Goal: Task Accomplishment & Management: Use online tool/utility

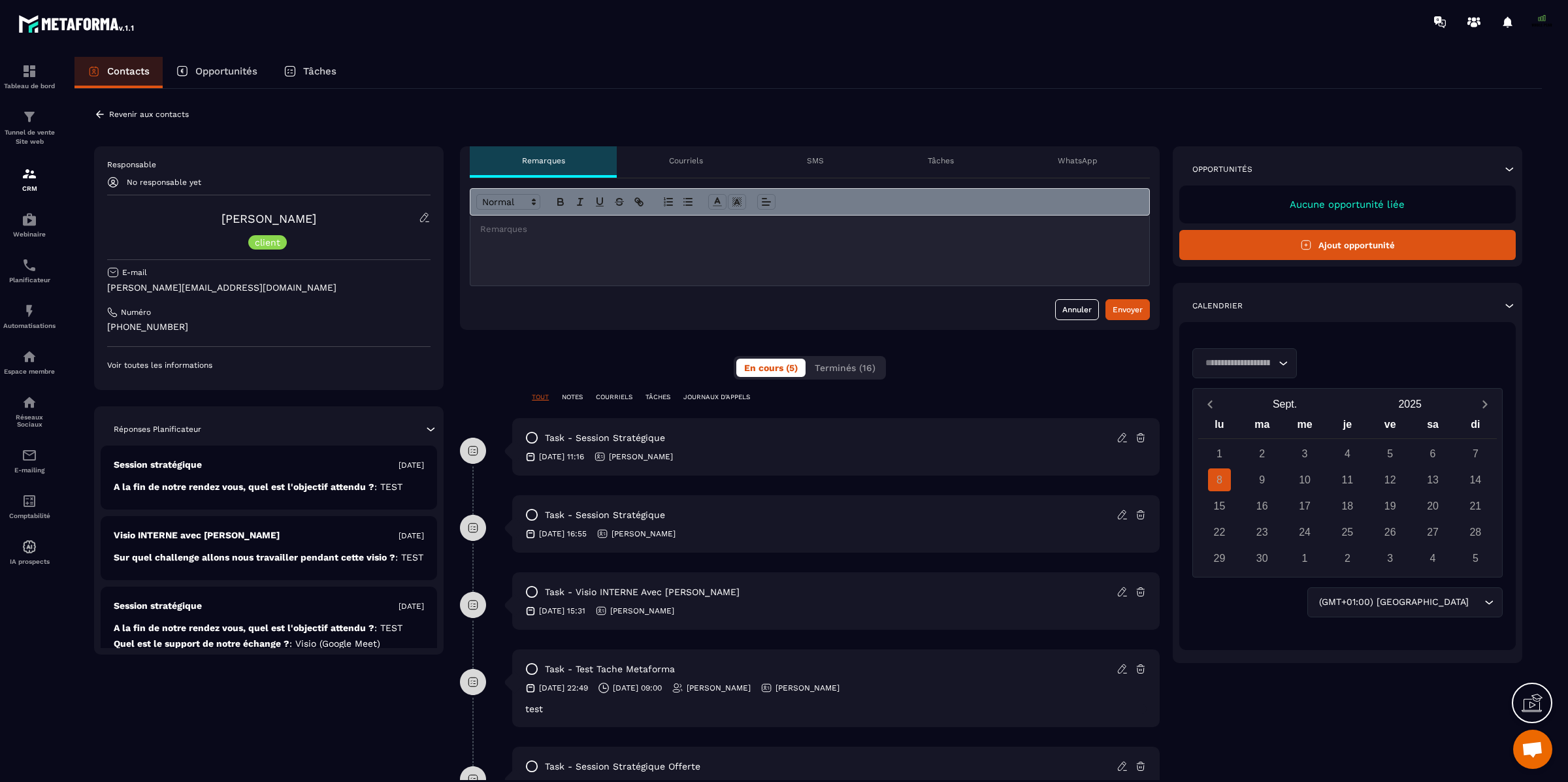
scroll to position [10844, 0]
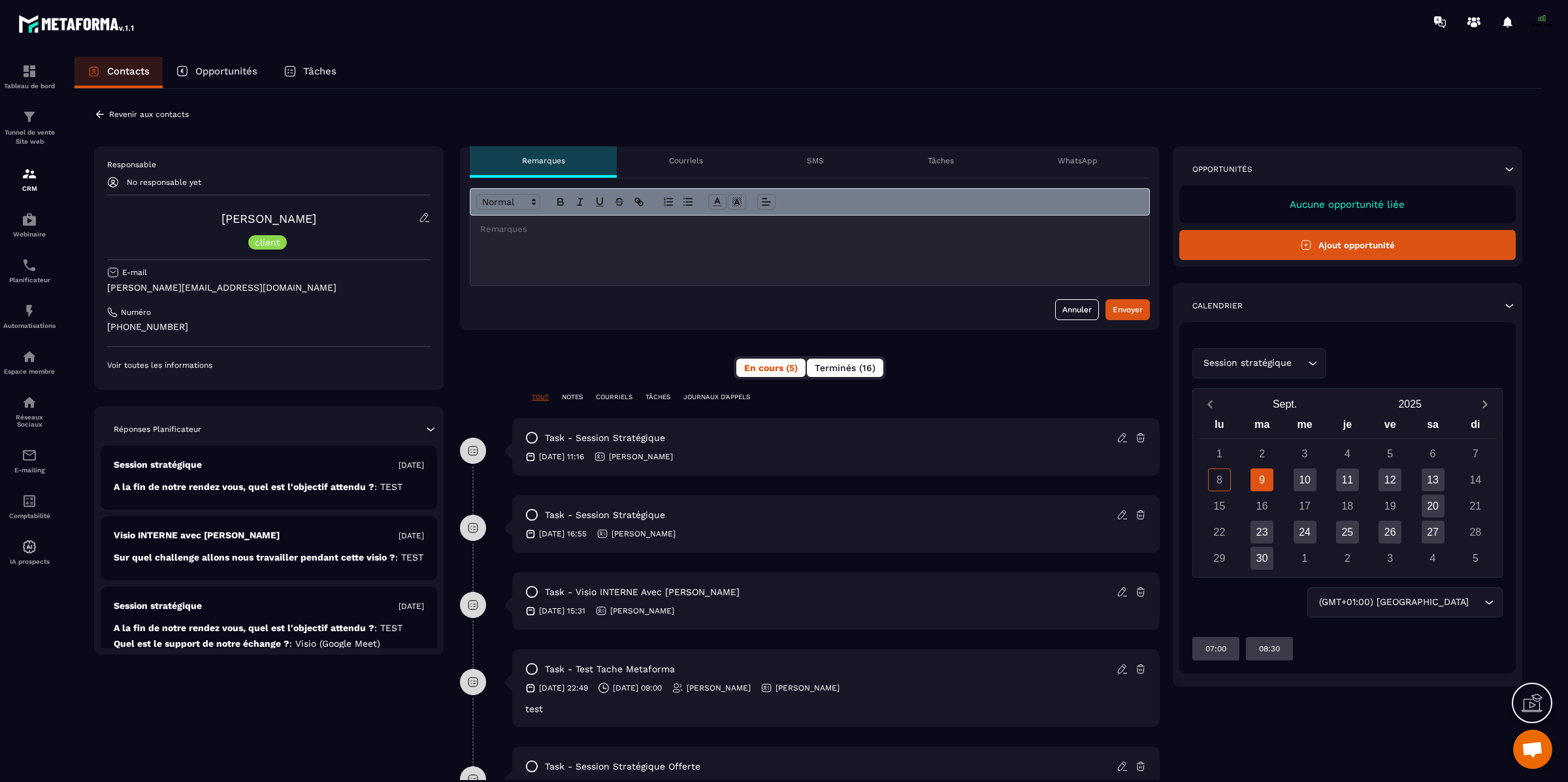
click at [858, 371] on span "Terminés (16)" at bounding box center [846, 367] width 61 height 10
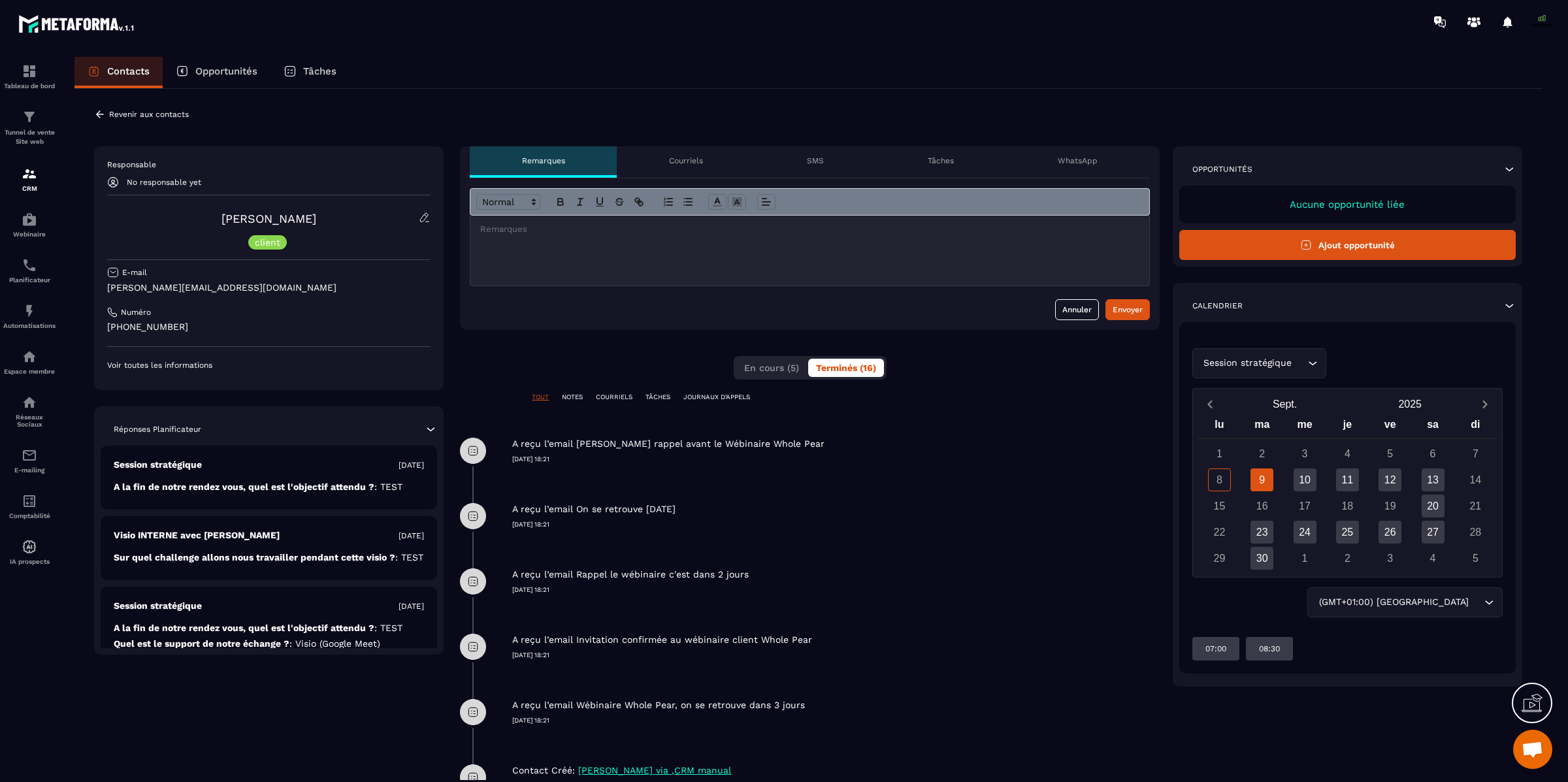
click at [620, 449] on p "A reçu l’email [PERSON_NAME] rappel avant le Wébinaire Whole Pear" at bounding box center [668, 444] width 312 height 13
click at [615, 393] on p "COURRIELS" at bounding box center [614, 397] width 37 height 9
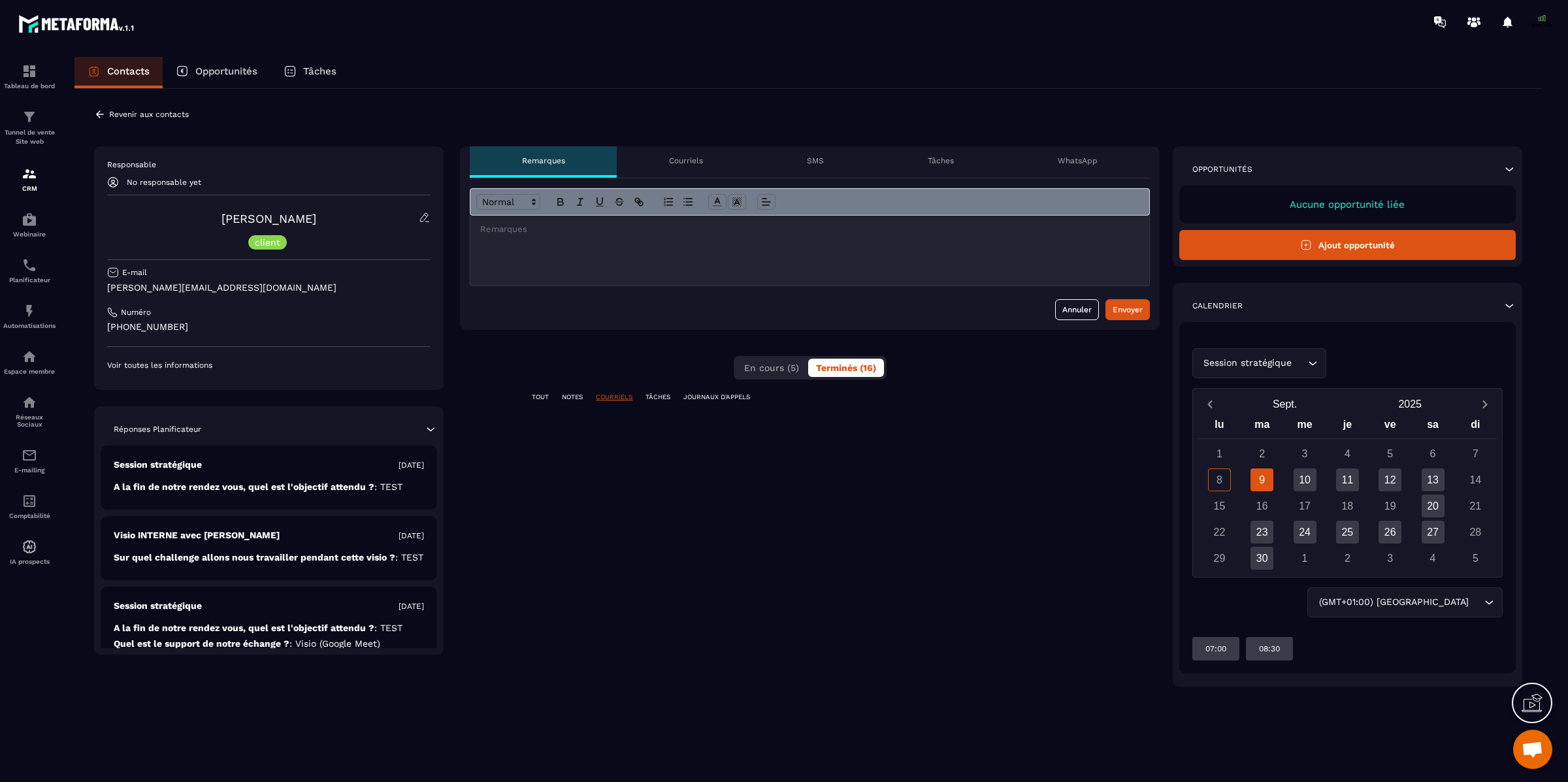
click at [536, 397] on p "TOUT" at bounding box center [540, 397] width 17 height 9
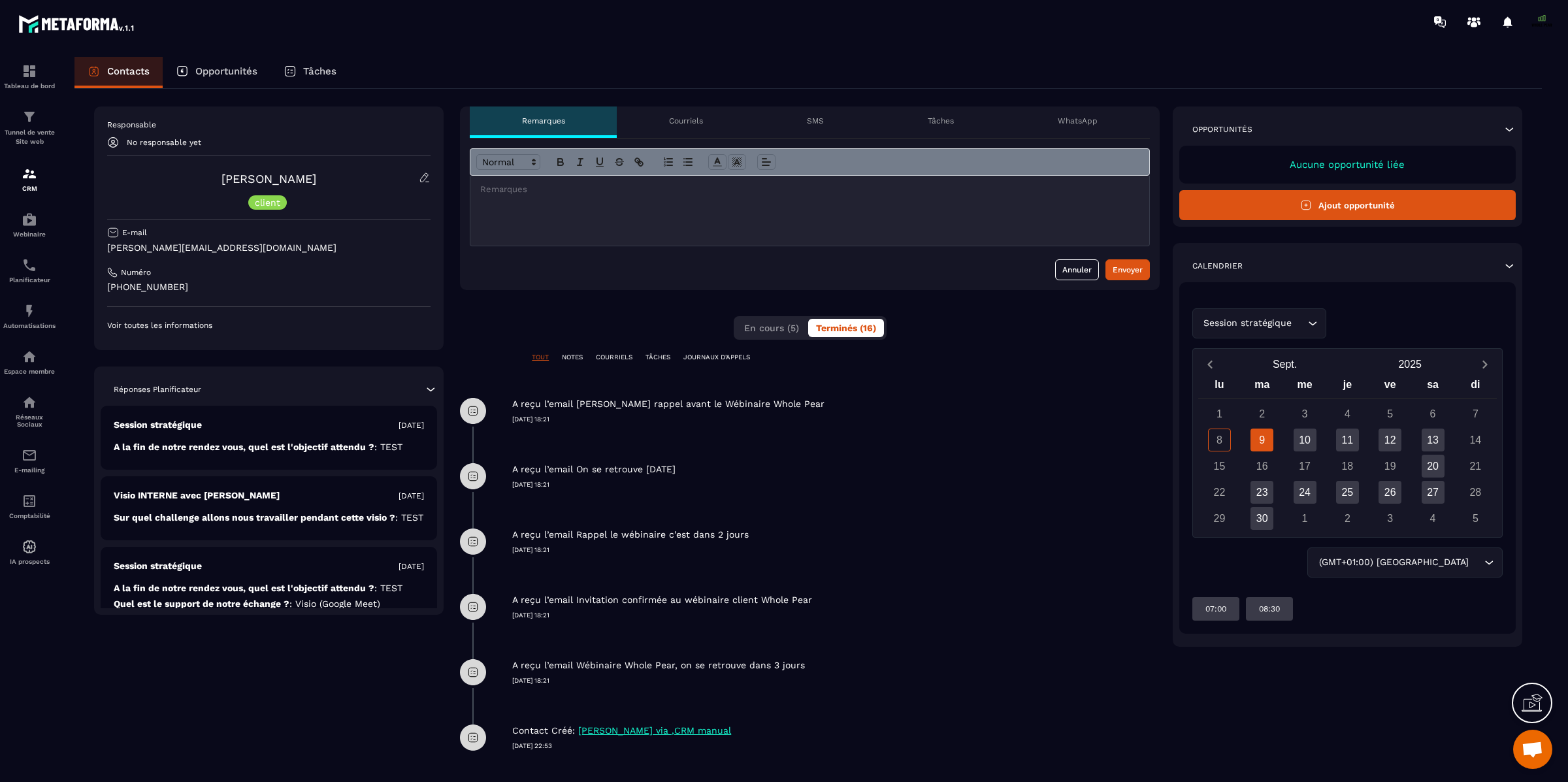
scroll to position [0, 0]
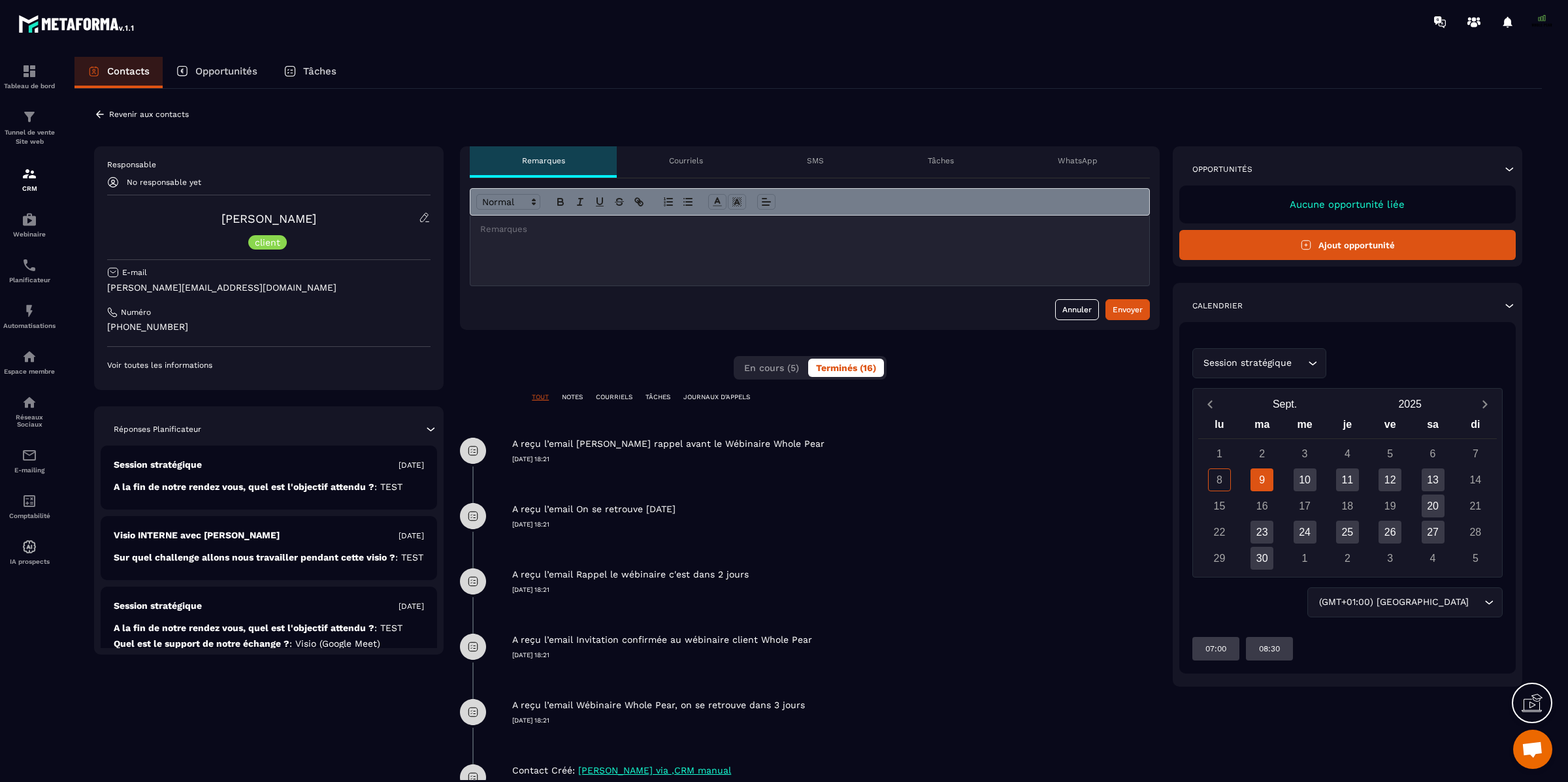
click at [609, 397] on p "COURRIELS" at bounding box center [614, 397] width 37 height 9
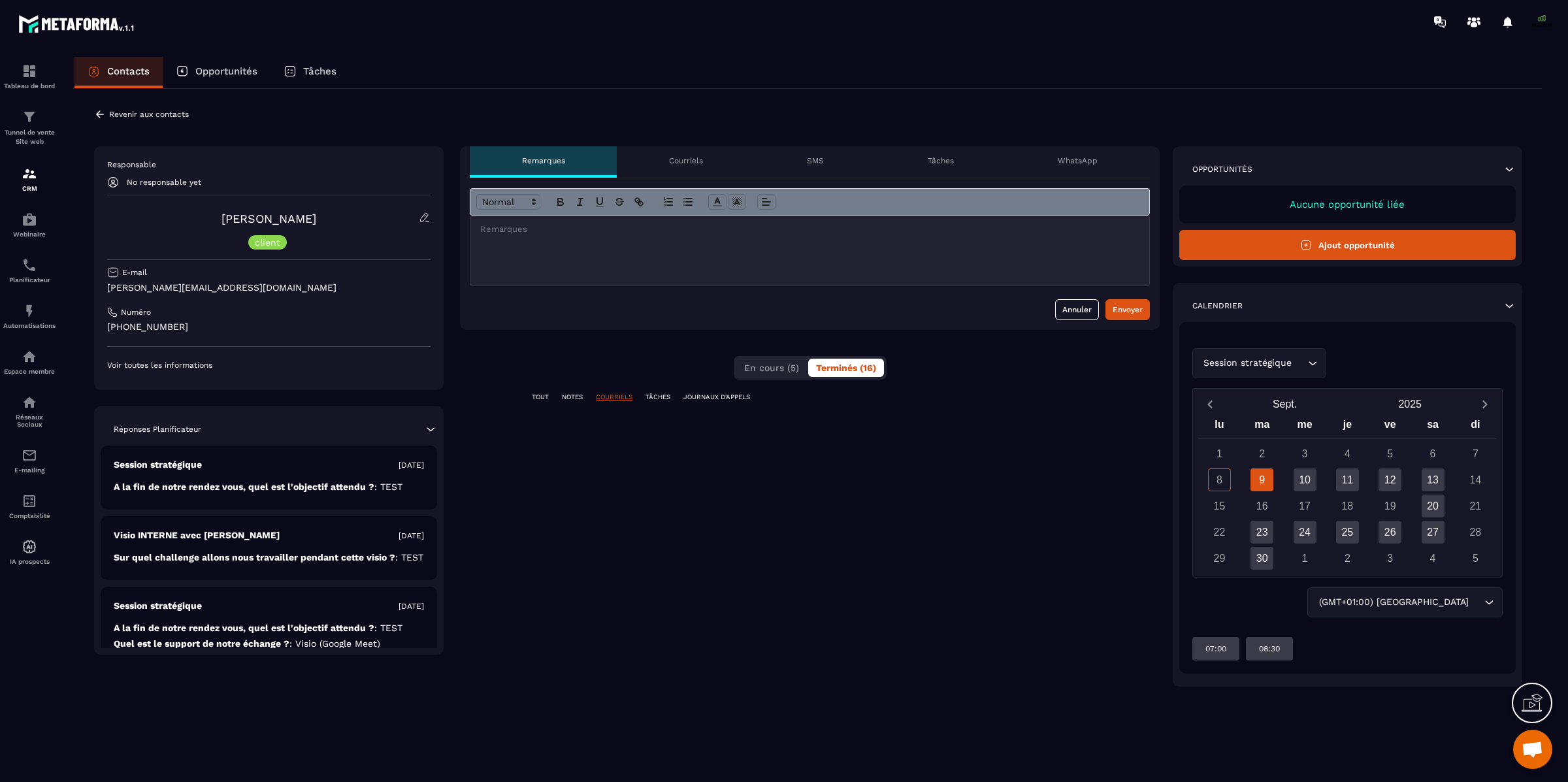
click at [930, 310] on div "Annuler Envoyer" at bounding box center [810, 309] width 680 height 21
click at [33, 177] on img at bounding box center [30, 174] width 16 height 16
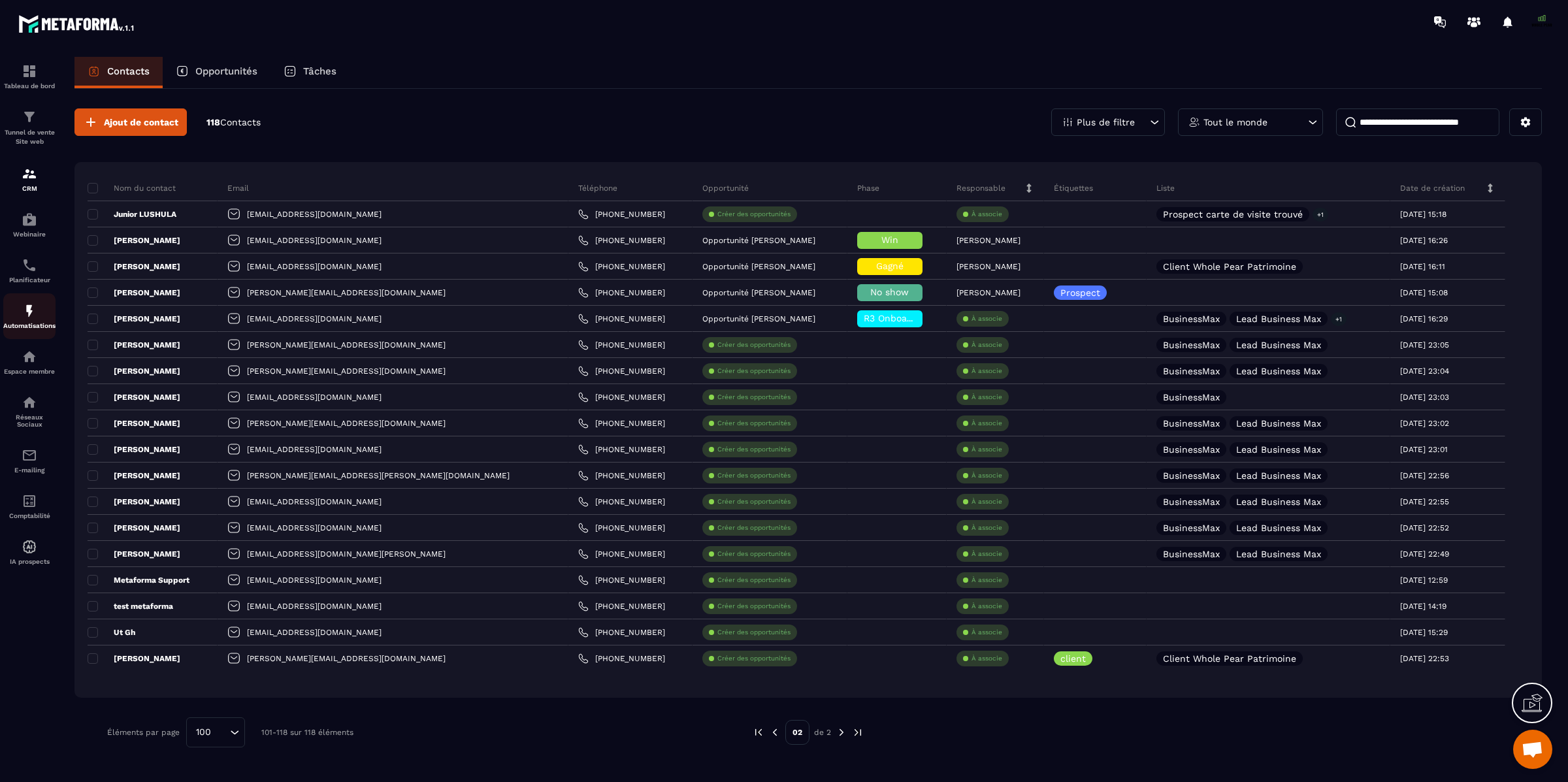
click at [29, 312] on img at bounding box center [30, 311] width 16 height 16
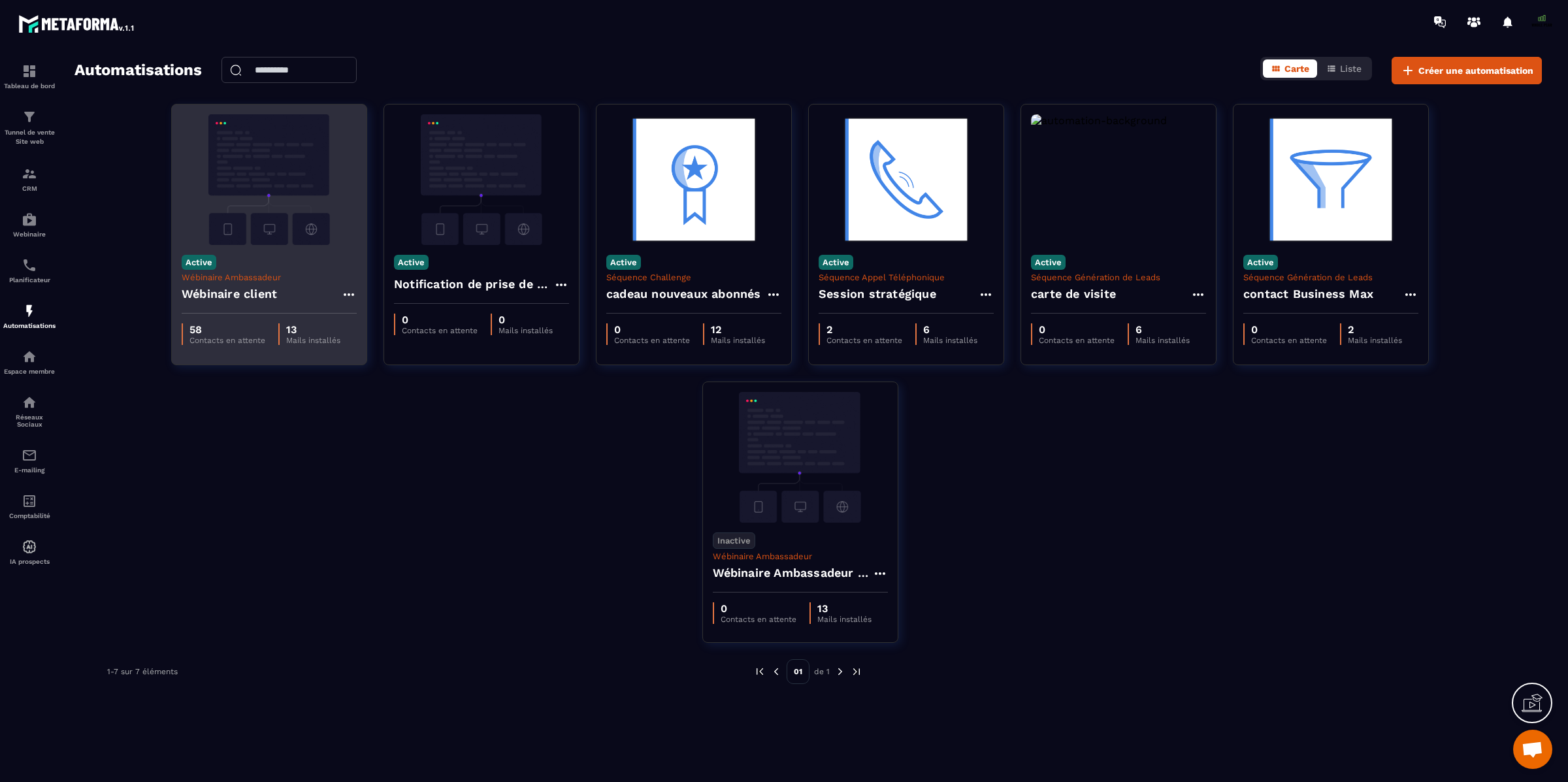
click at [223, 336] on p "58" at bounding box center [227, 329] width 76 height 13
click at [216, 289] on h4 "Wébinaire client" at bounding box center [229, 293] width 95 height 18
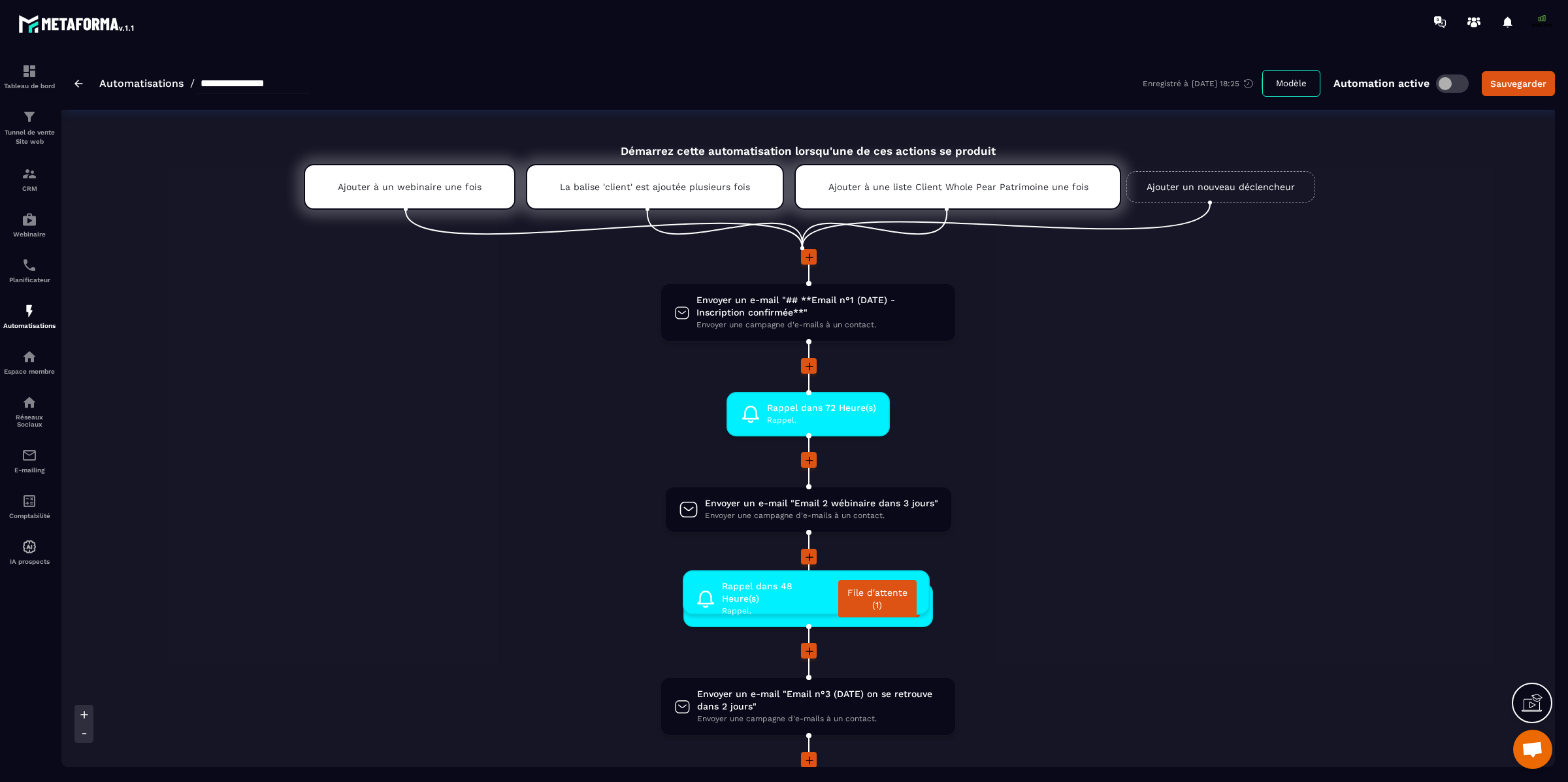
drag, startPoint x: 885, startPoint y: 603, endPoint x: 883, endPoint y: 592, distance: 11.2
click at [902, 559] on icon at bounding box center [906, 563] width 8 height 8
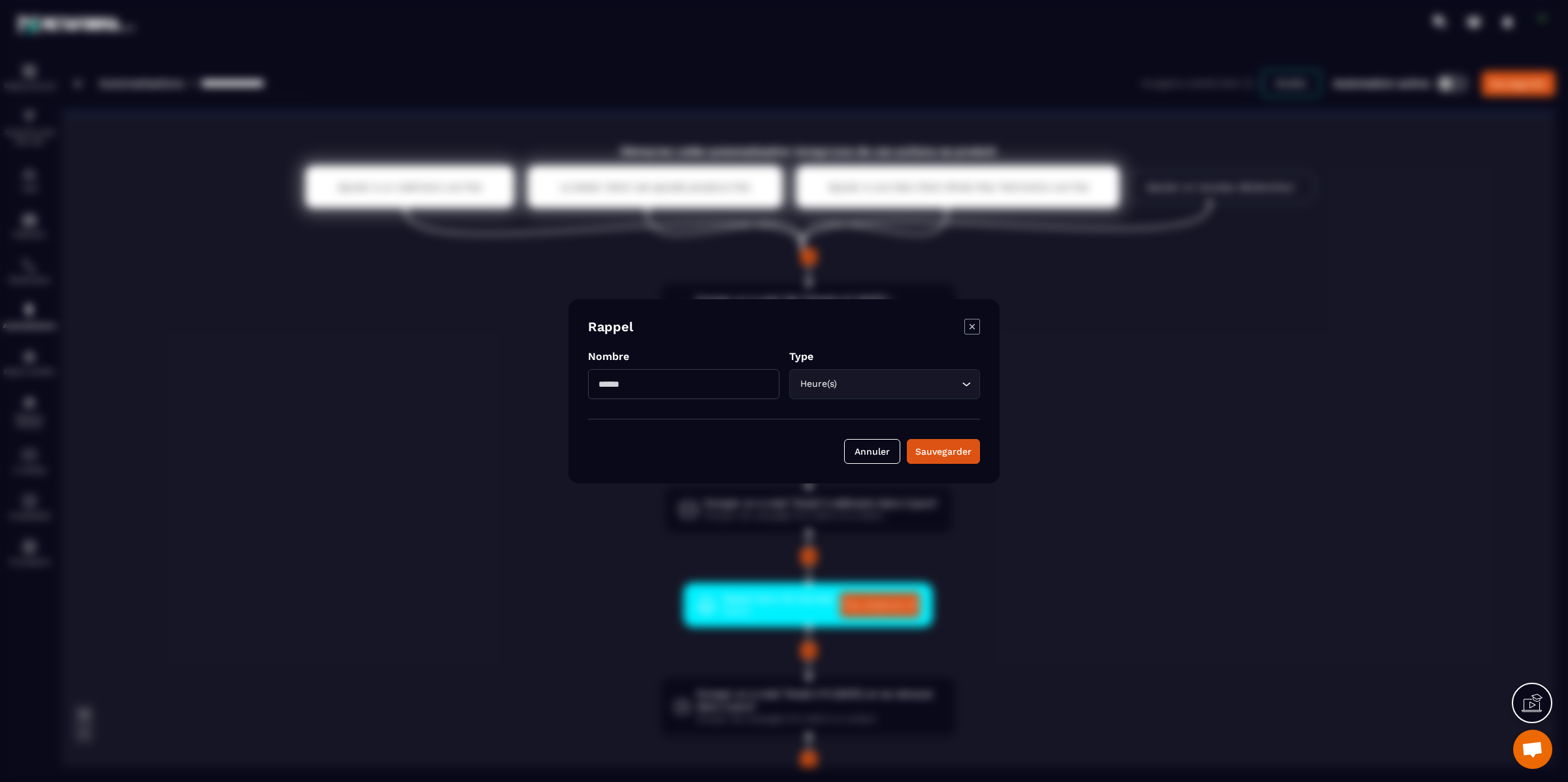
click at [972, 323] on icon "Modal window" at bounding box center [973, 327] width 16 height 16
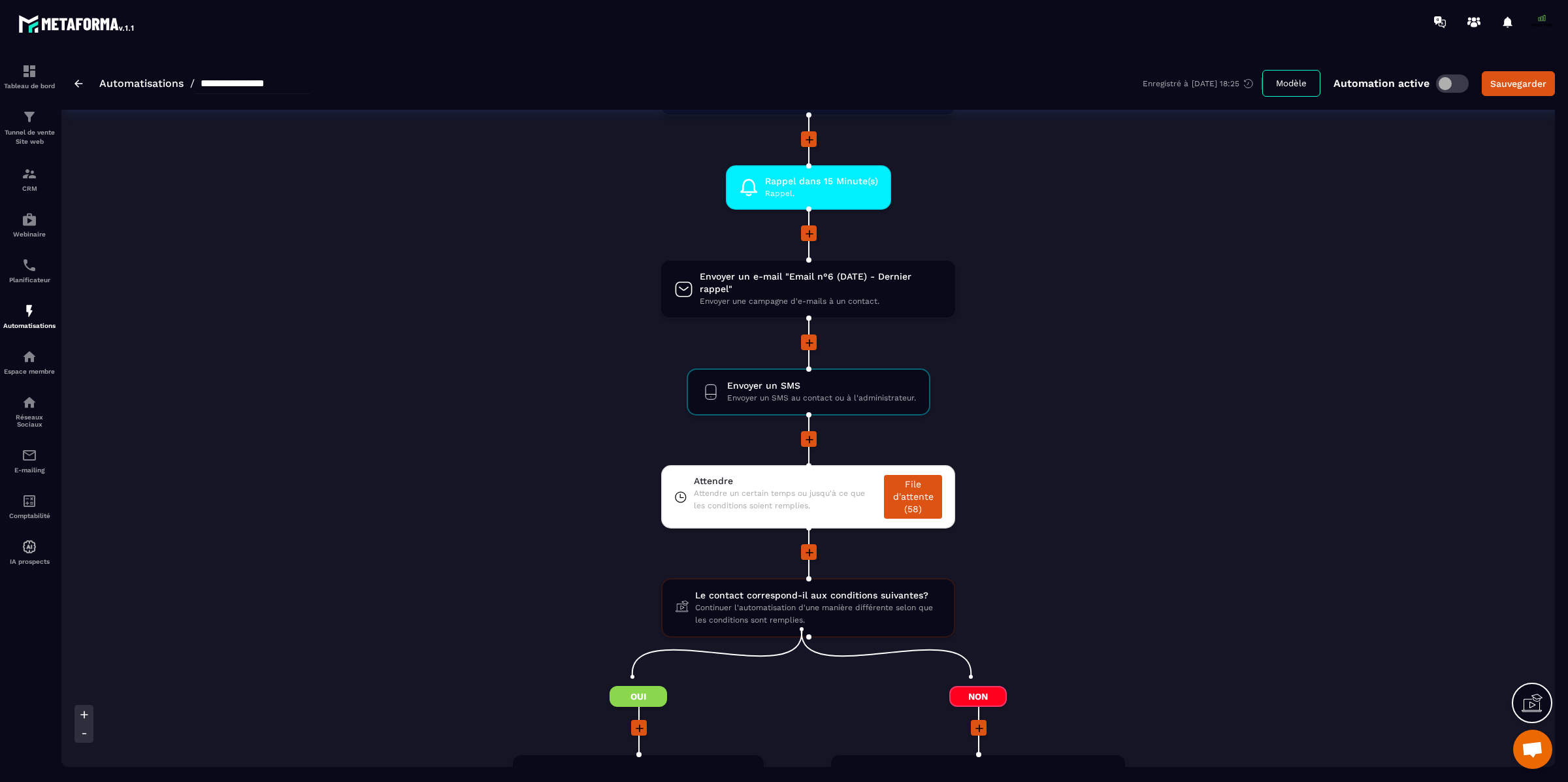
scroll to position [1032, 0]
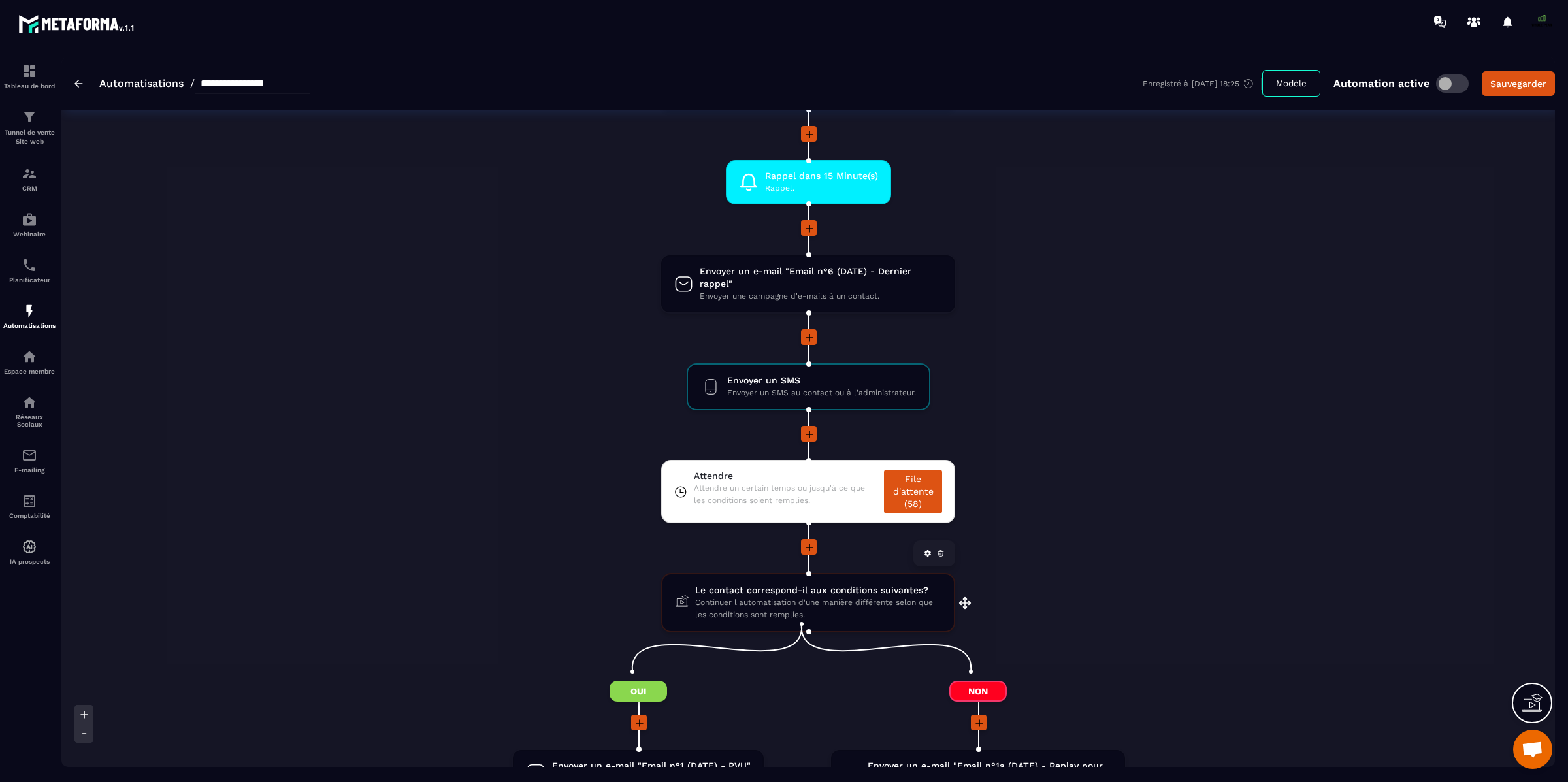
click at [782, 598] on span "Continuer l'automatisation d'une manière différente selon que les conditions so…" at bounding box center [818, 608] width 246 height 25
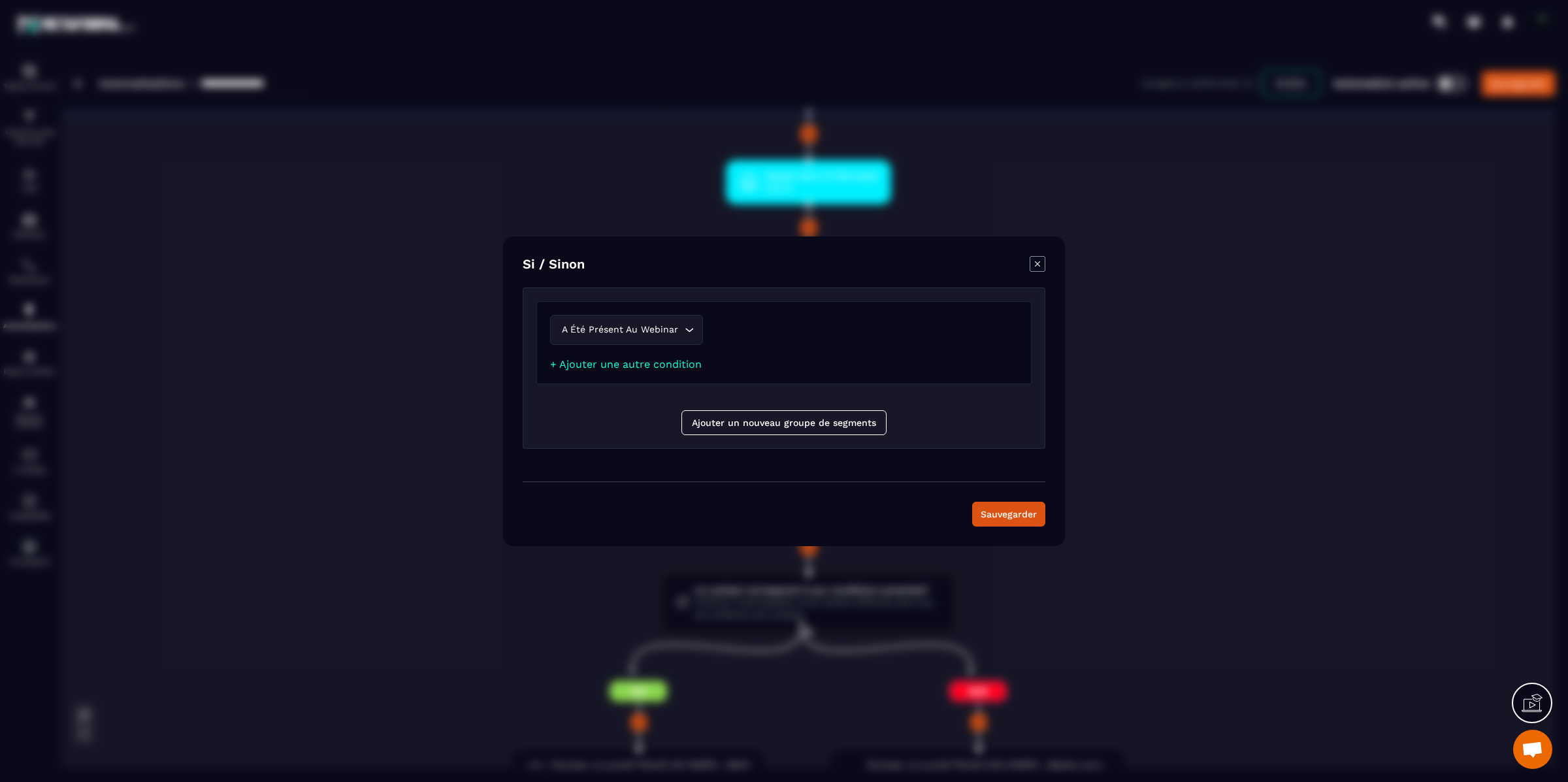
click at [1038, 262] on icon "Modal window" at bounding box center [1038, 264] width 16 height 16
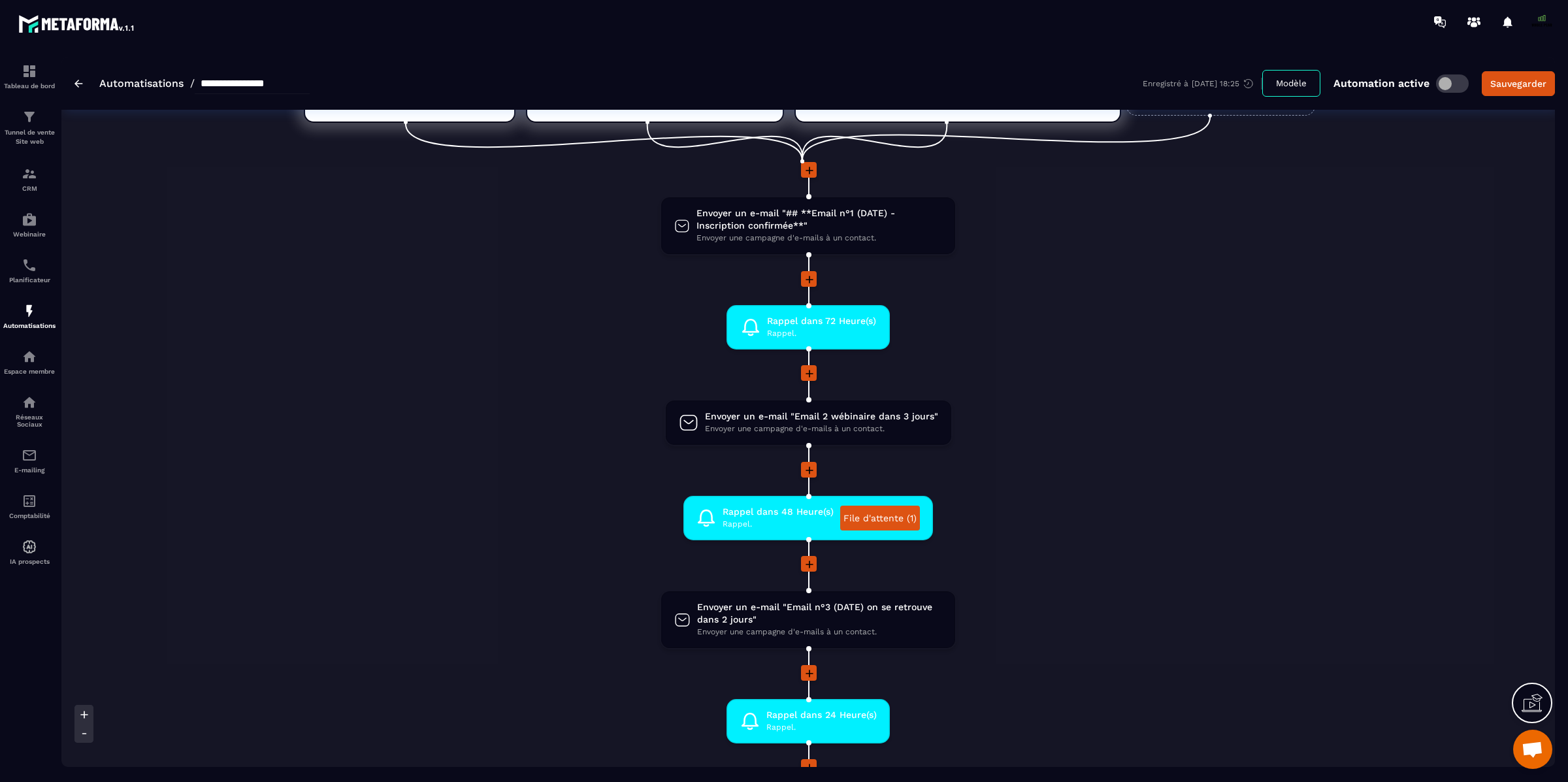
scroll to position [0, 0]
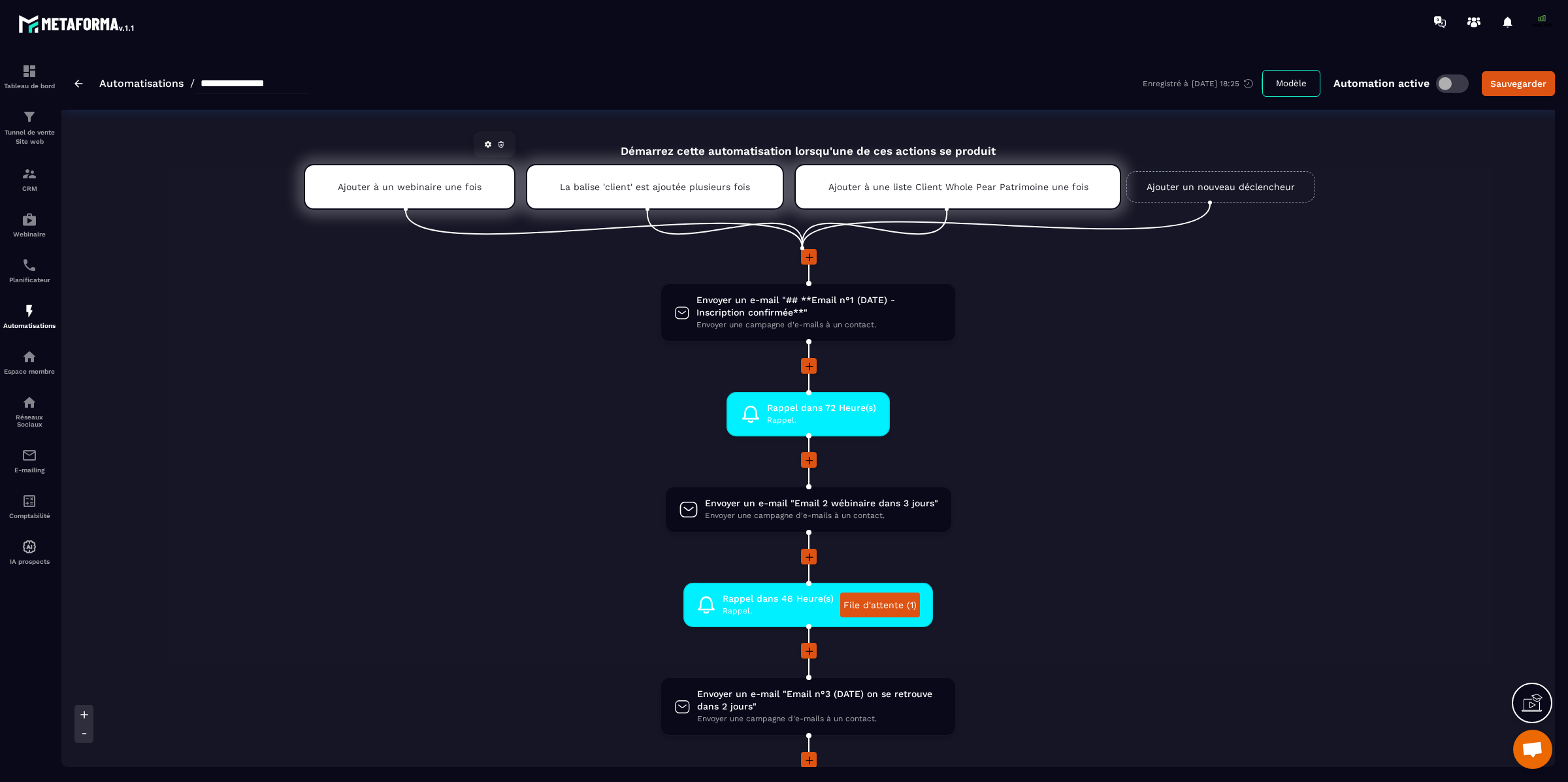
click at [422, 194] on div "Ajouter à un webinaire une fois" at bounding box center [410, 186] width 212 height 46
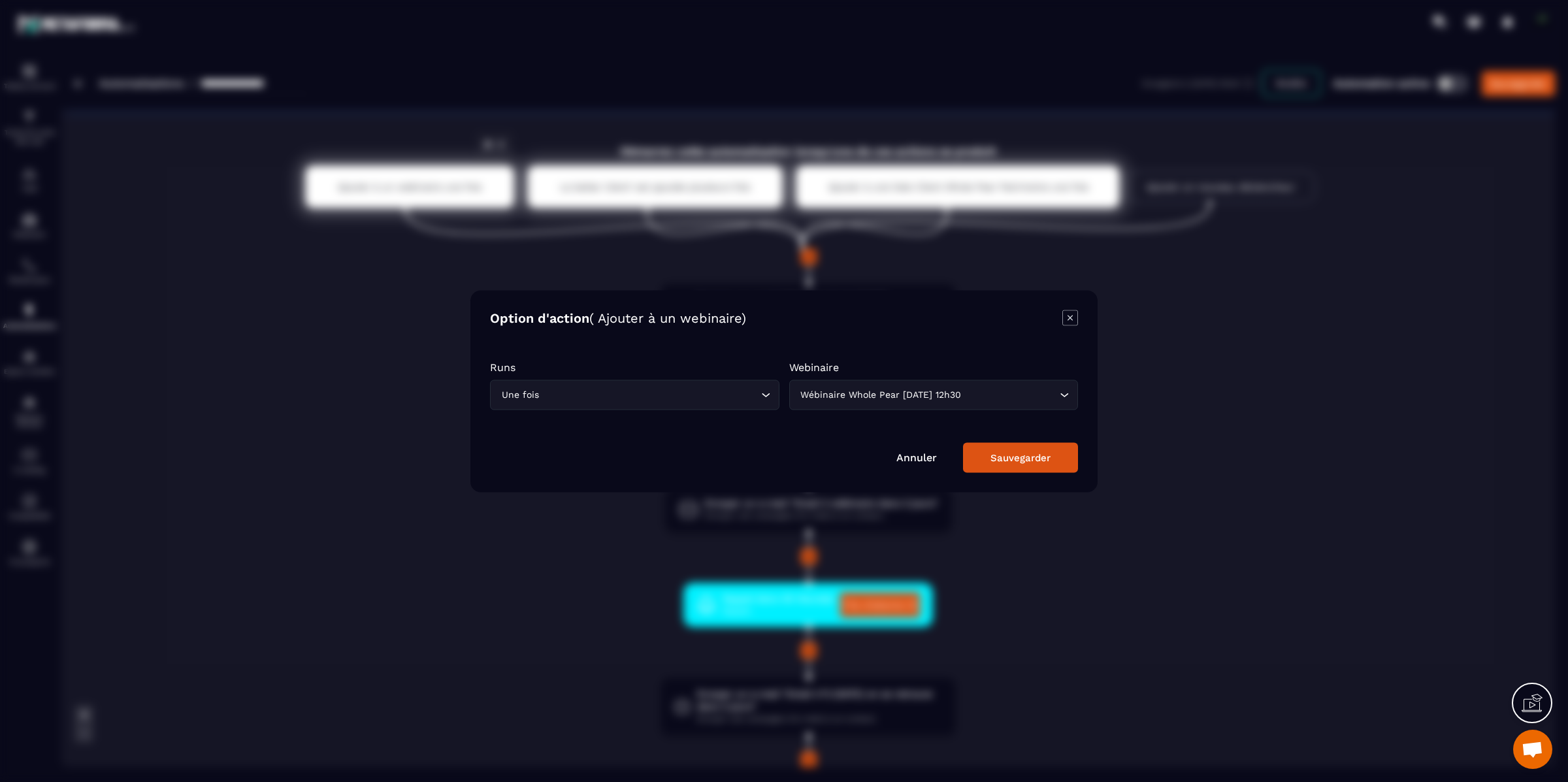
click at [422, 194] on div "Modal window" at bounding box center [784, 391] width 1568 height 782
click at [1074, 320] on icon "Modal window" at bounding box center [1070, 317] width 16 height 16
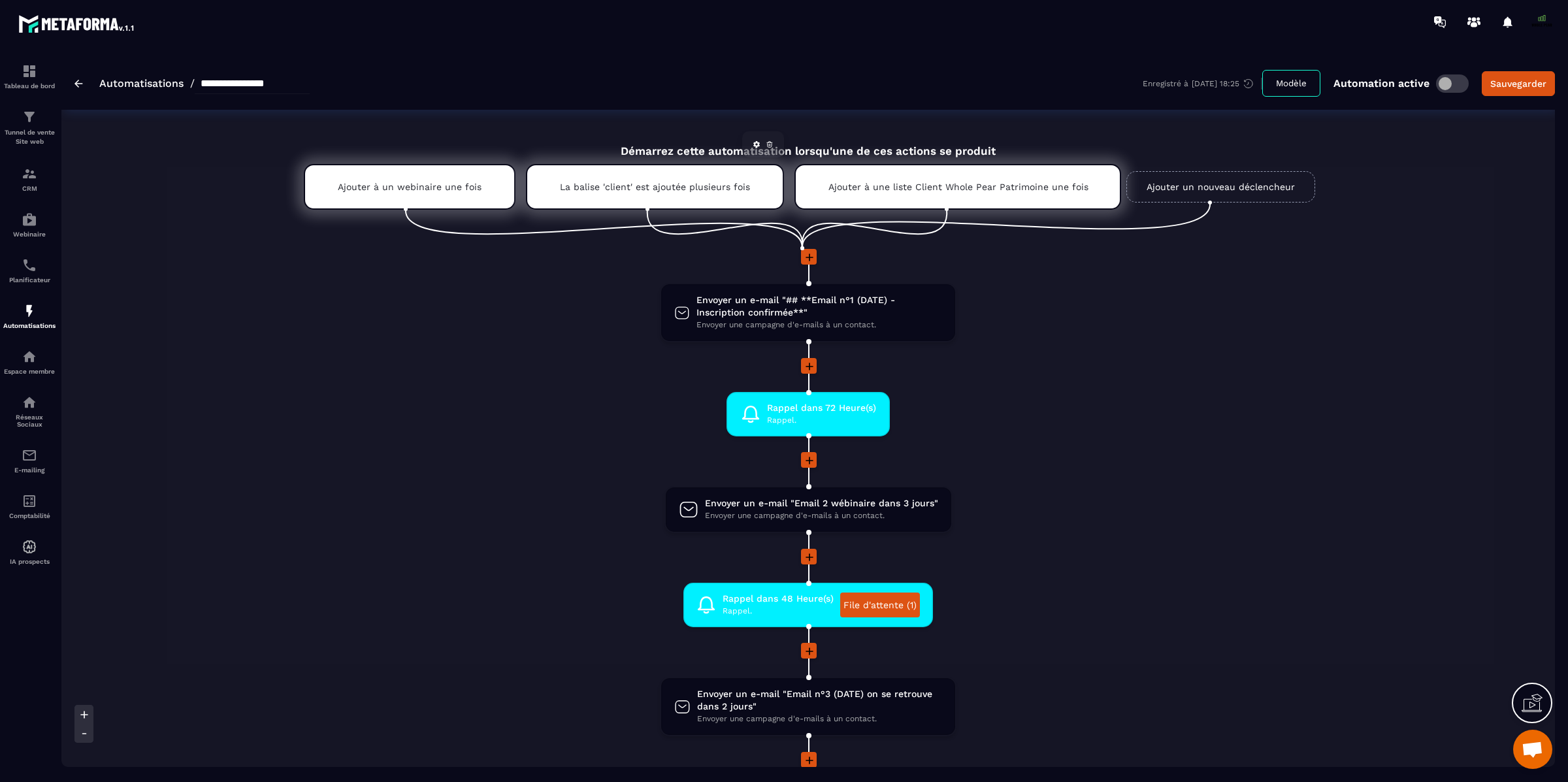
click at [682, 192] on p "La balise 'client' est ajoutée plusieurs fois" at bounding box center [655, 186] width 190 height 10
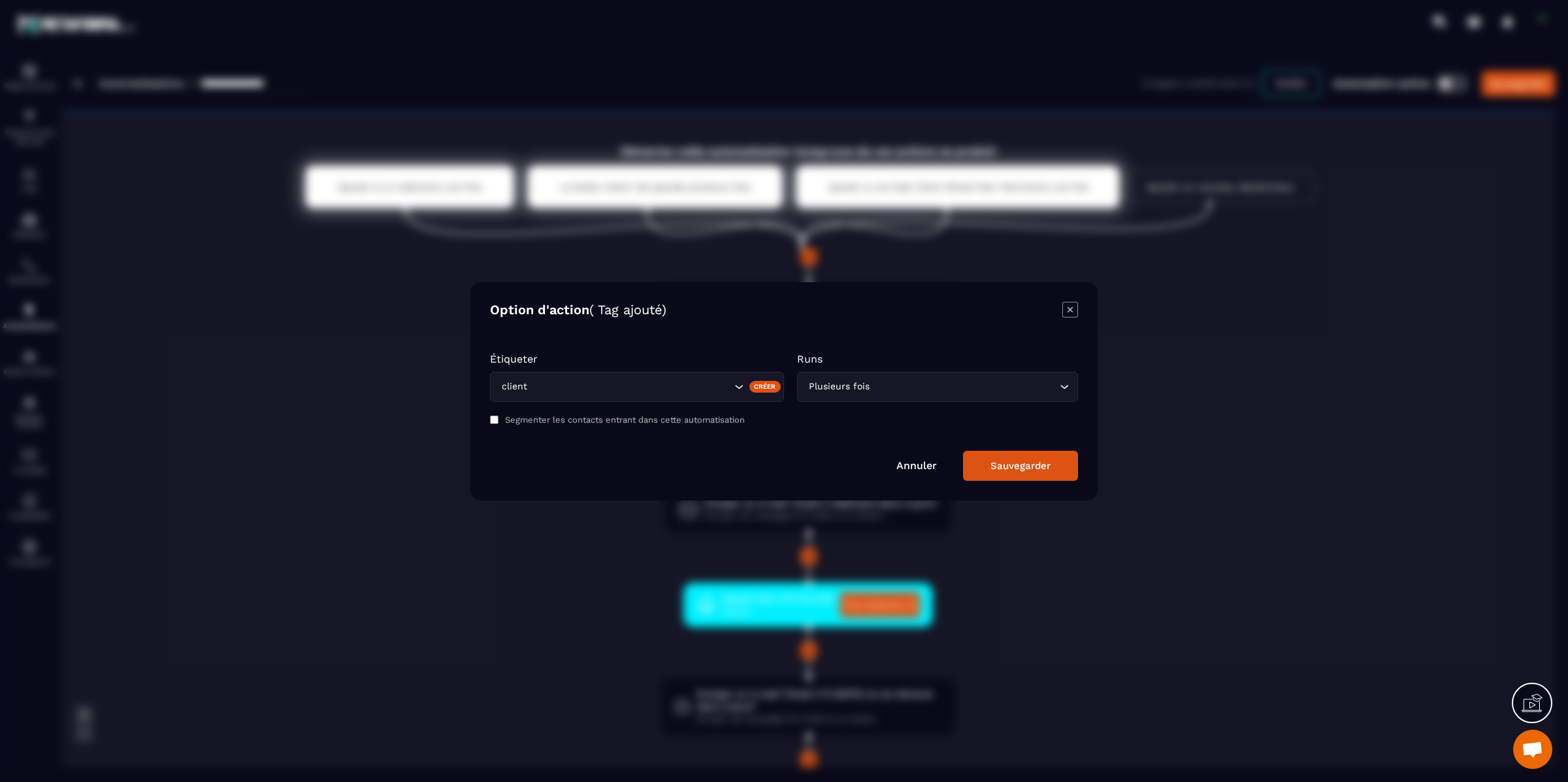
click at [703, 381] on input "Search for option" at bounding box center [638, 387] width 187 height 14
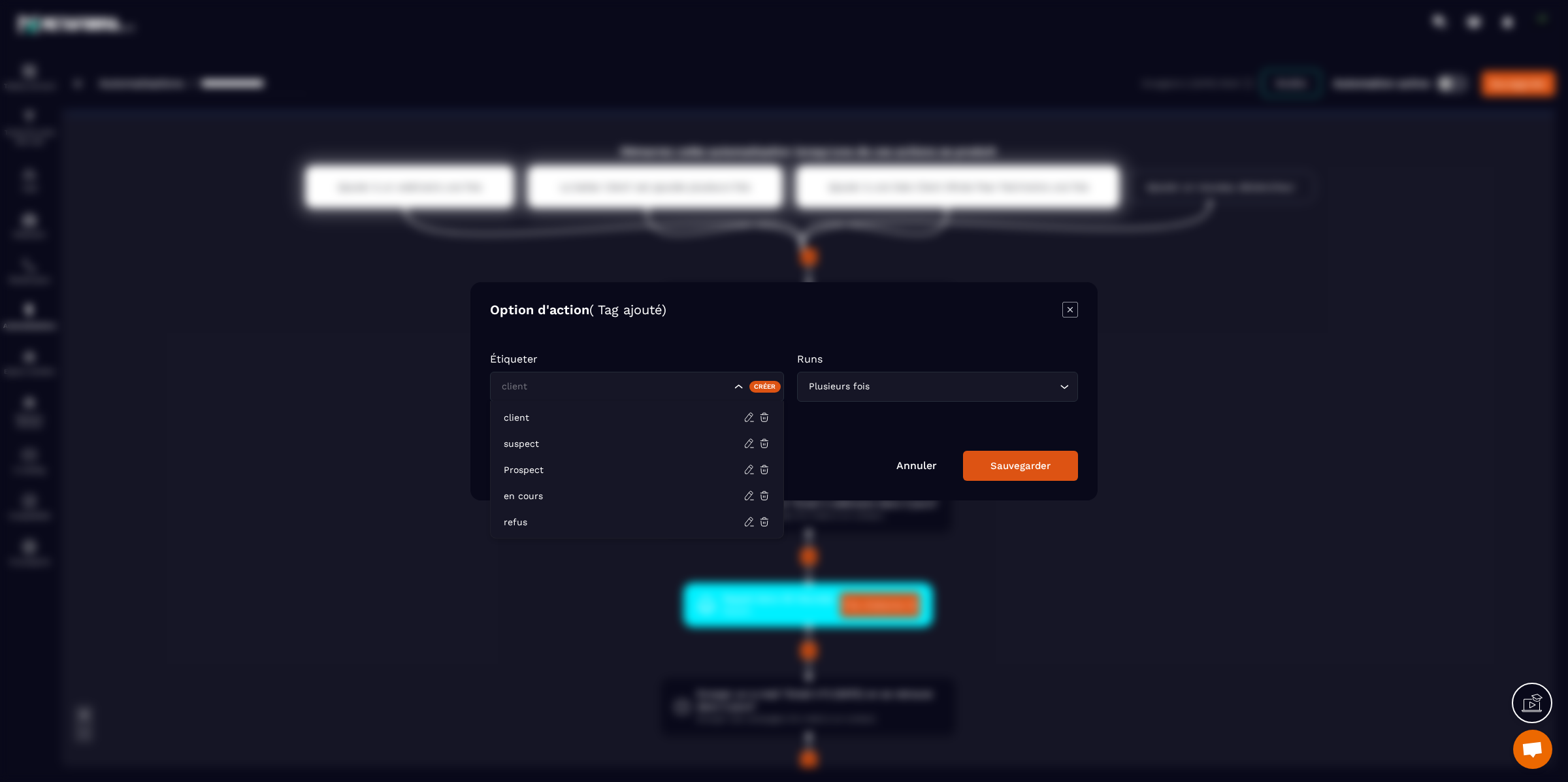
click at [703, 381] on input "Search for option" at bounding box center [614, 387] width 233 height 14
click at [851, 381] on div "Plusieurs fois" at bounding box center [931, 387] width 254 height 14
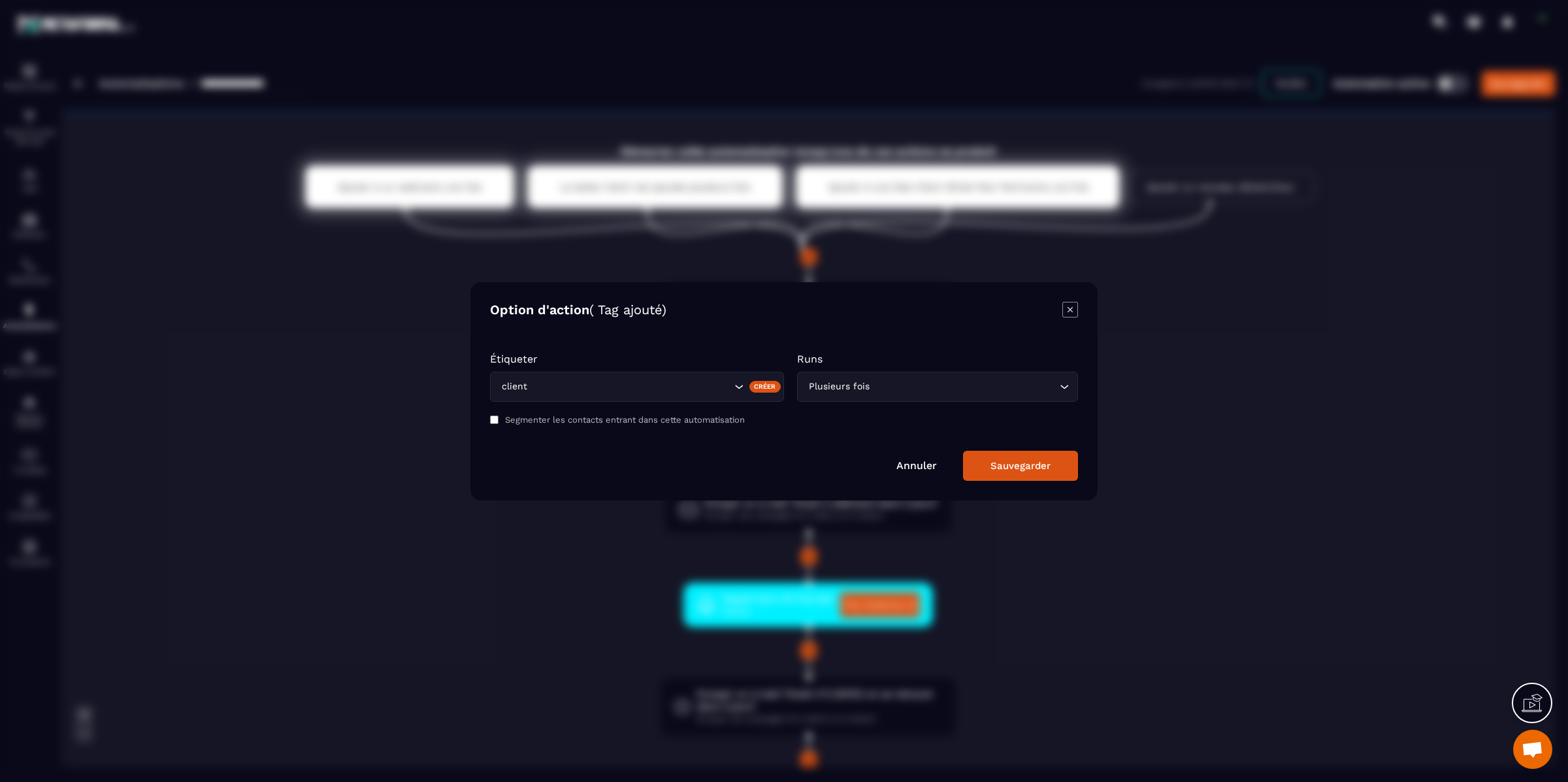
click at [1072, 309] on icon "Modal window" at bounding box center [1070, 309] width 16 height 16
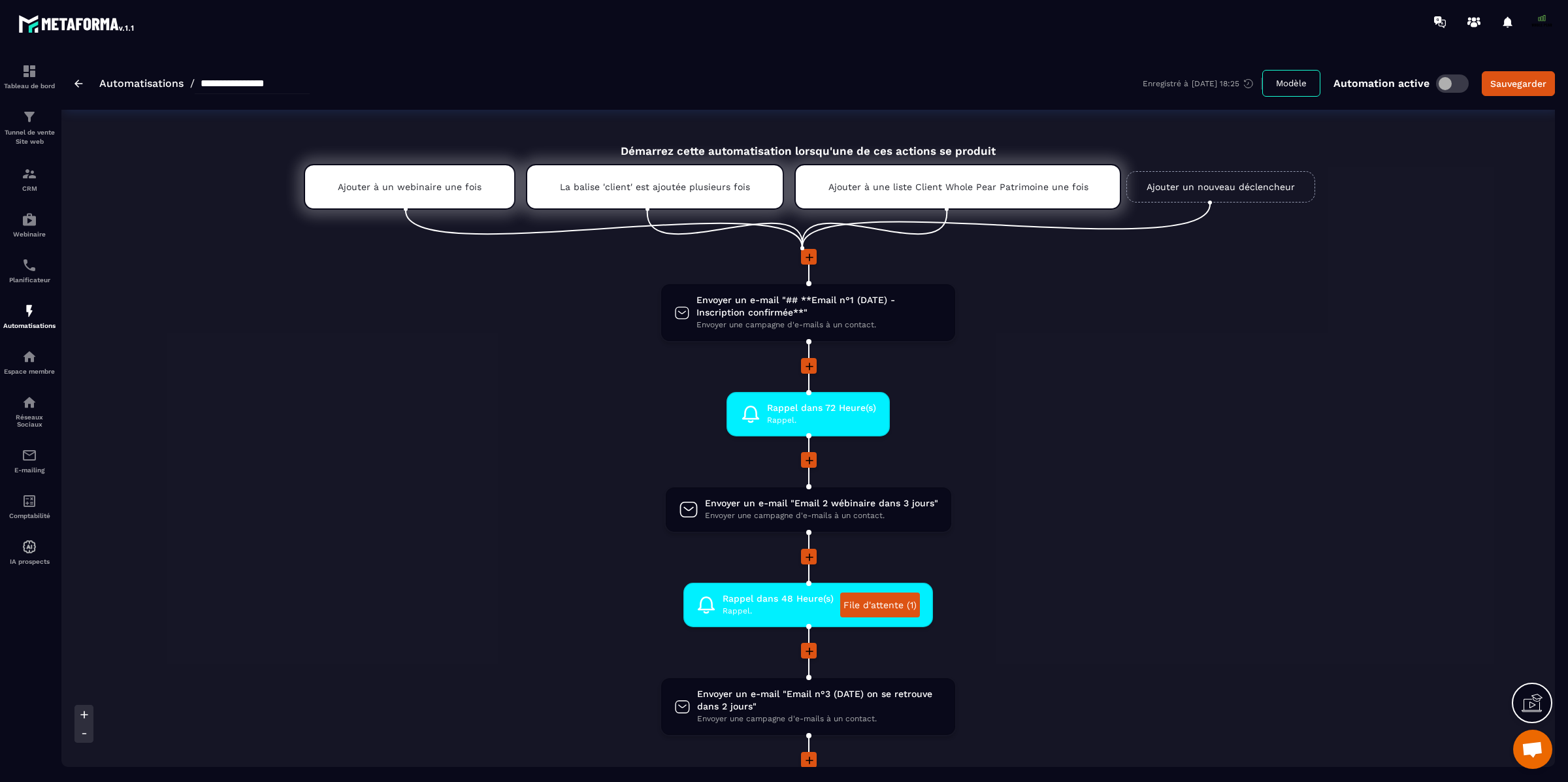
click at [1304, 84] on button "Modèle" at bounding box center [1291, 82] width 58 height 26
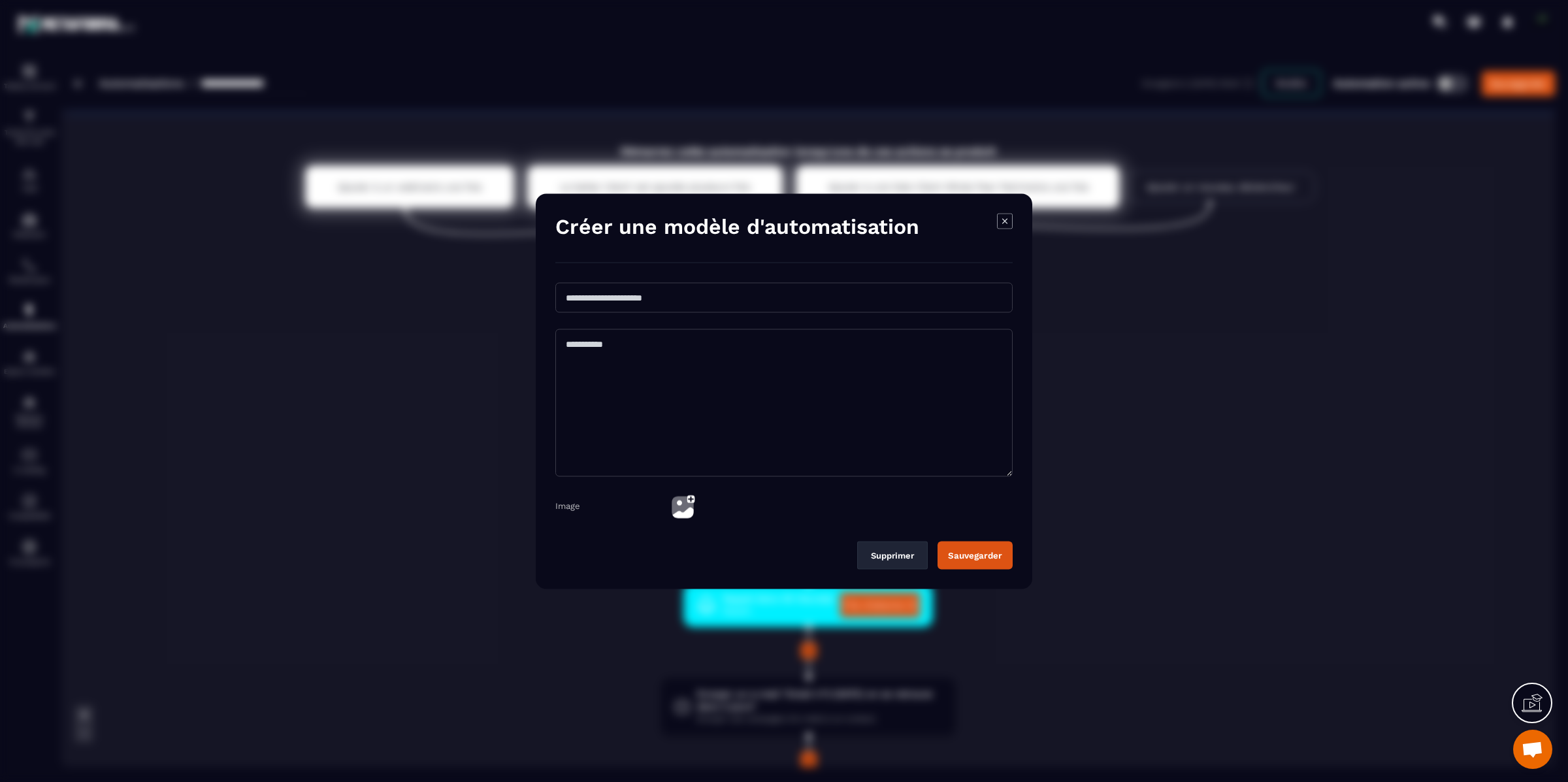
click at [999, 221] on icon "Modal window" at bounding box center [1006, 221] width 16 height 16
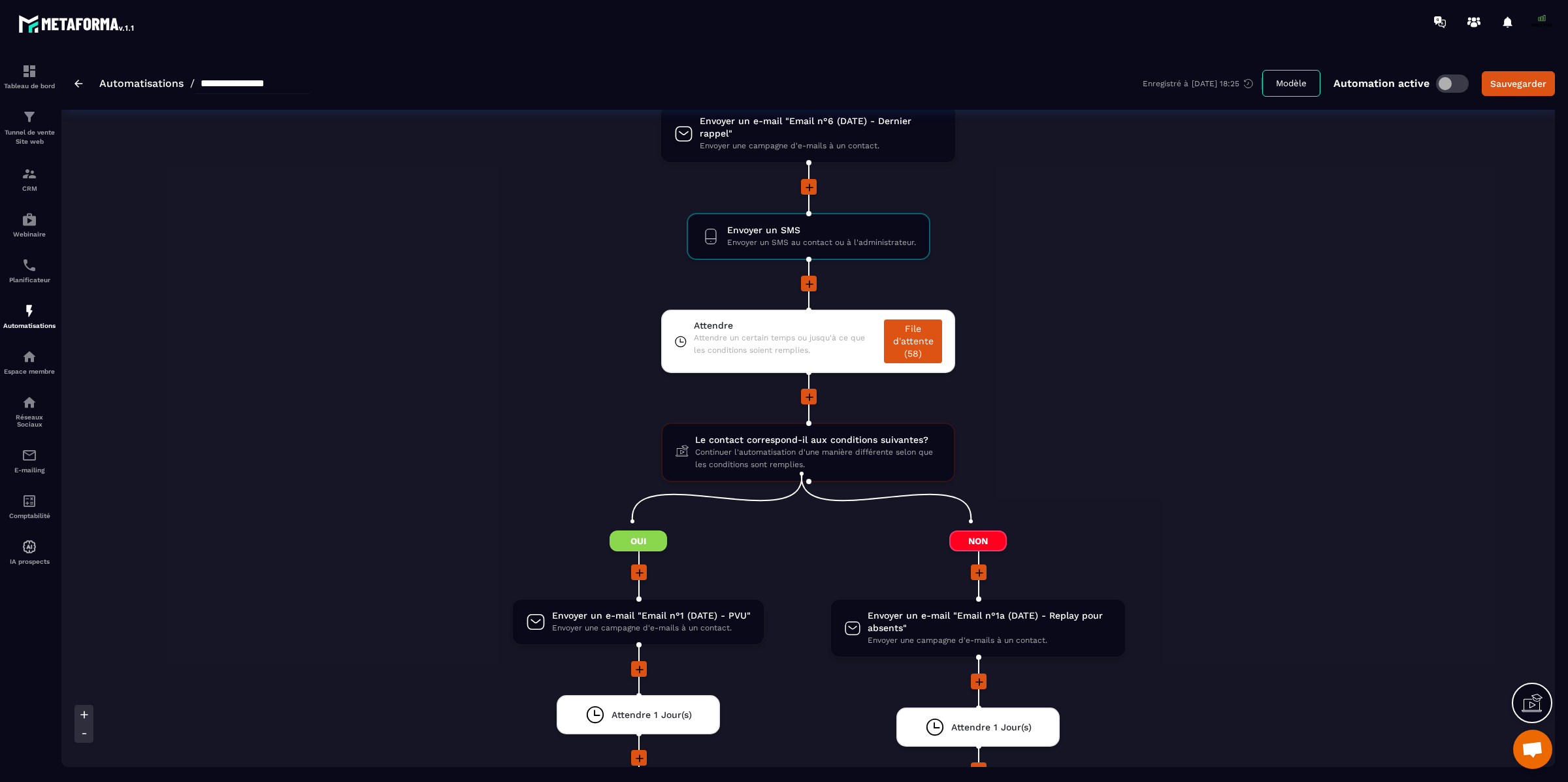
scroll to position [1157, 0]
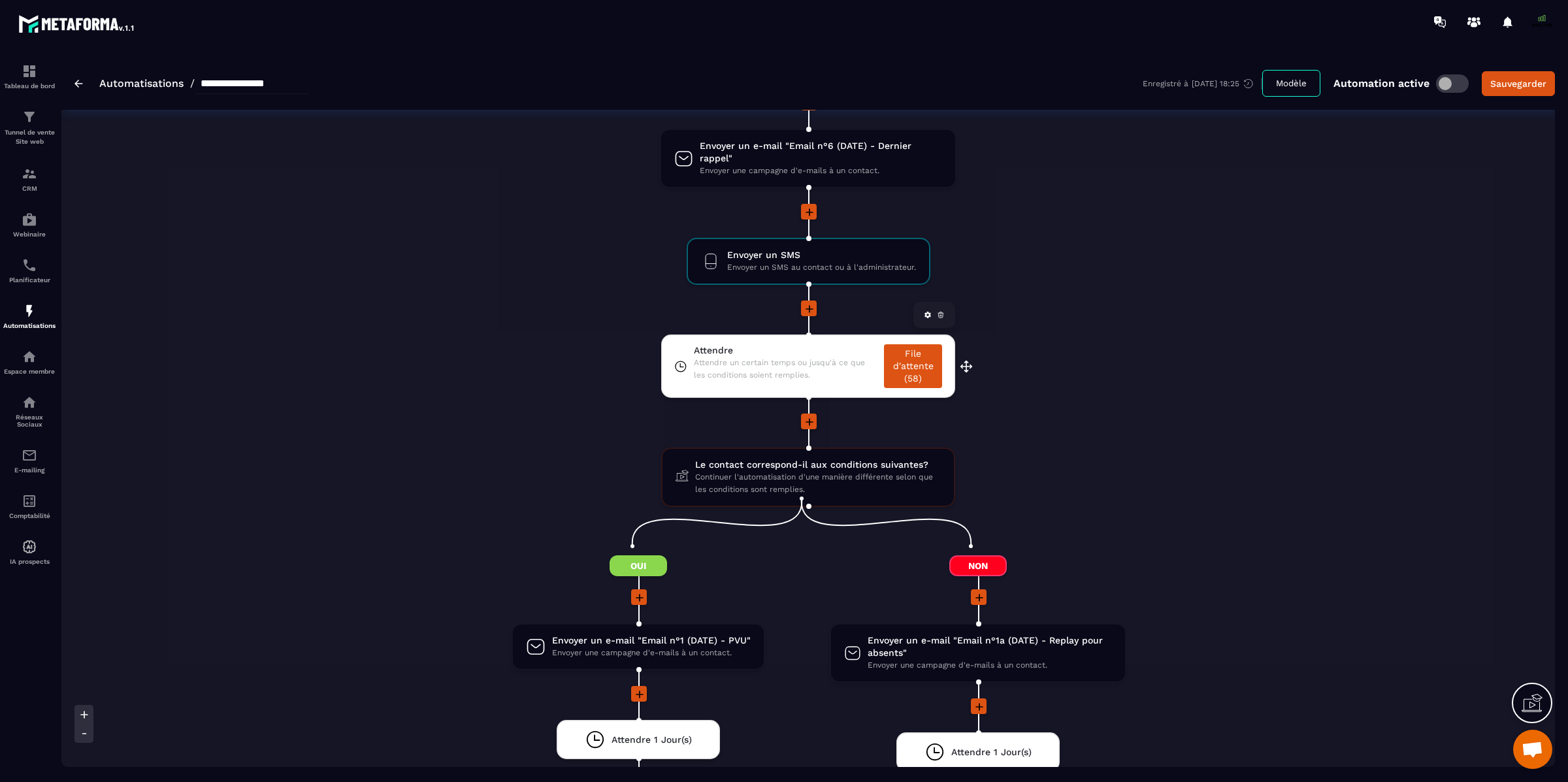
click at [939, 311] on icon at bounding box center [941, 315] width 8 height 8
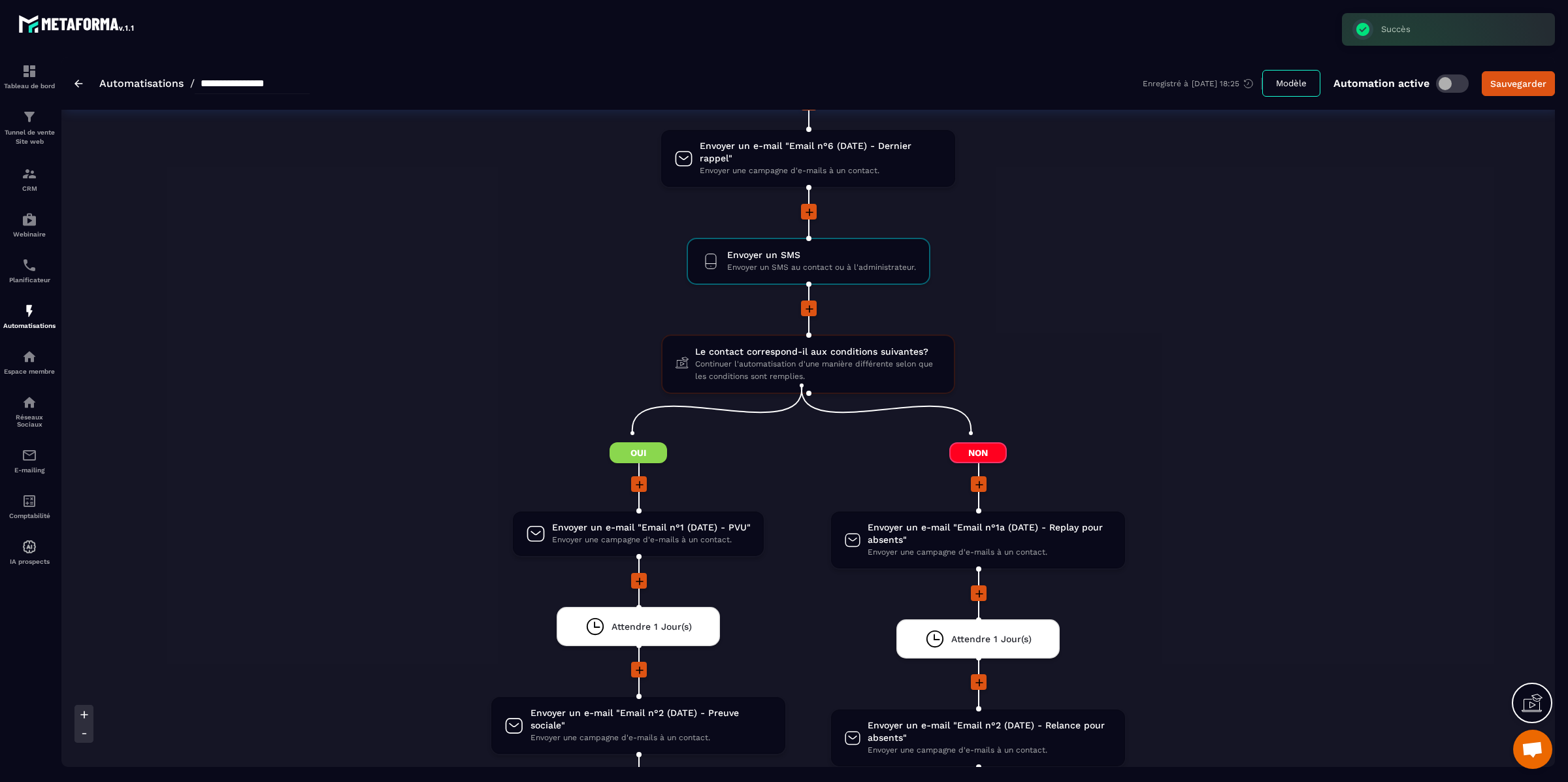
click at [808, 302] on icon at bounding box center [810, 309] width 13 height 13
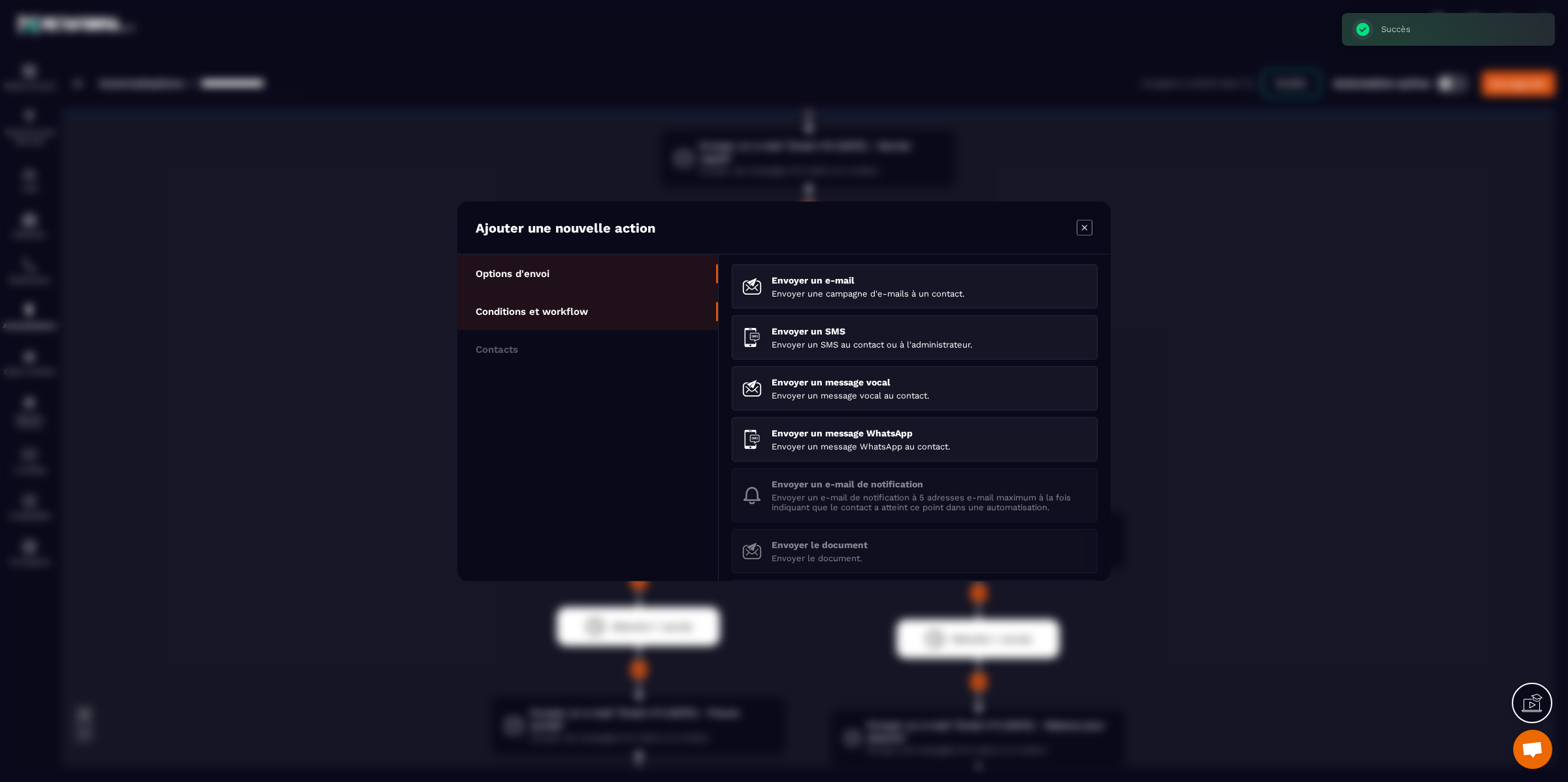
click at [591, 306] on li "Conditions et workflow" at bounding box center [588, 310] width 261 height 38
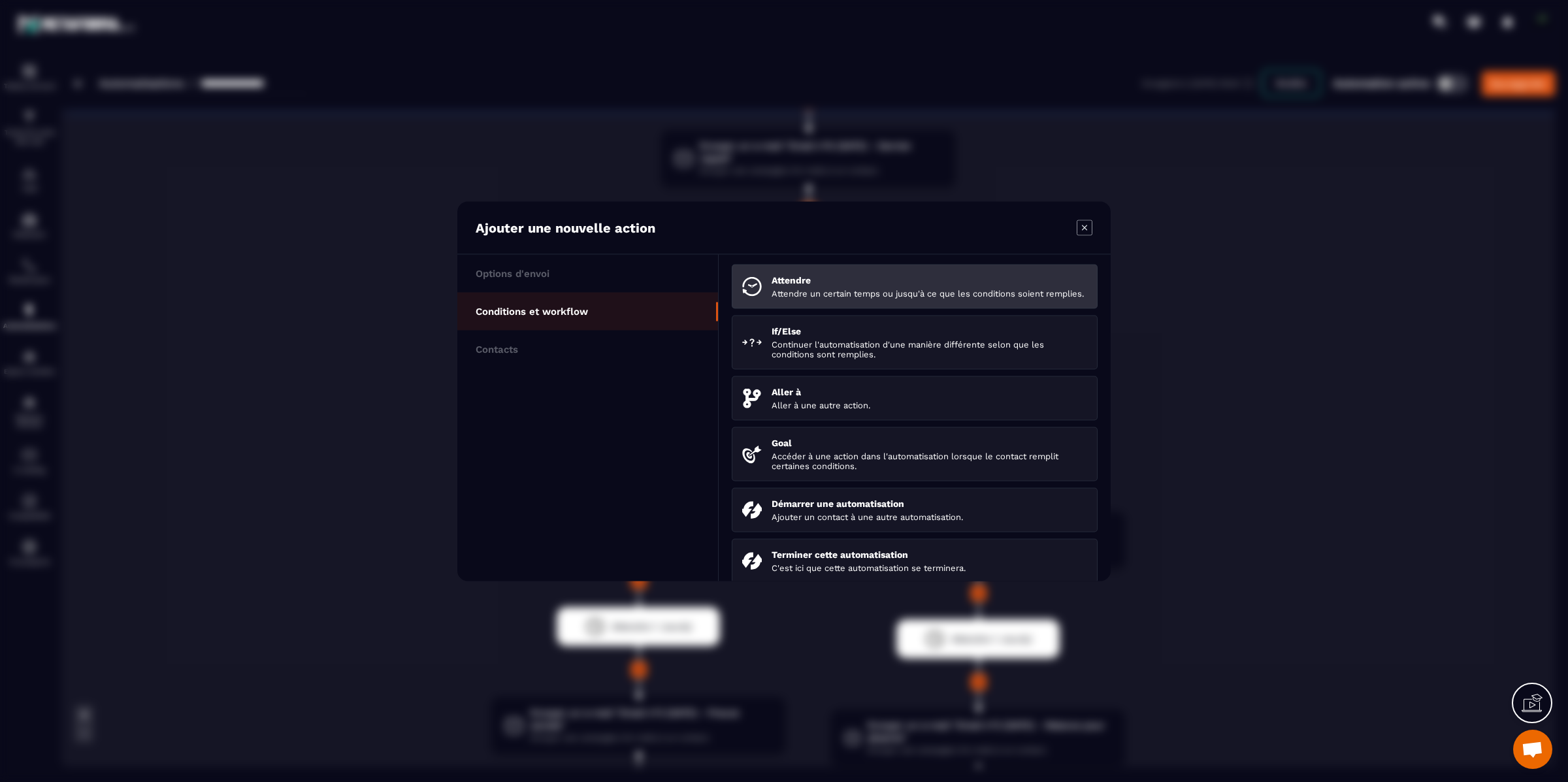
click at [815, 293] on p "Attendre un certain temps ou jusqu'à ce que les conditions soient remplies." at bounding box center [930, 293] width 316 height 10
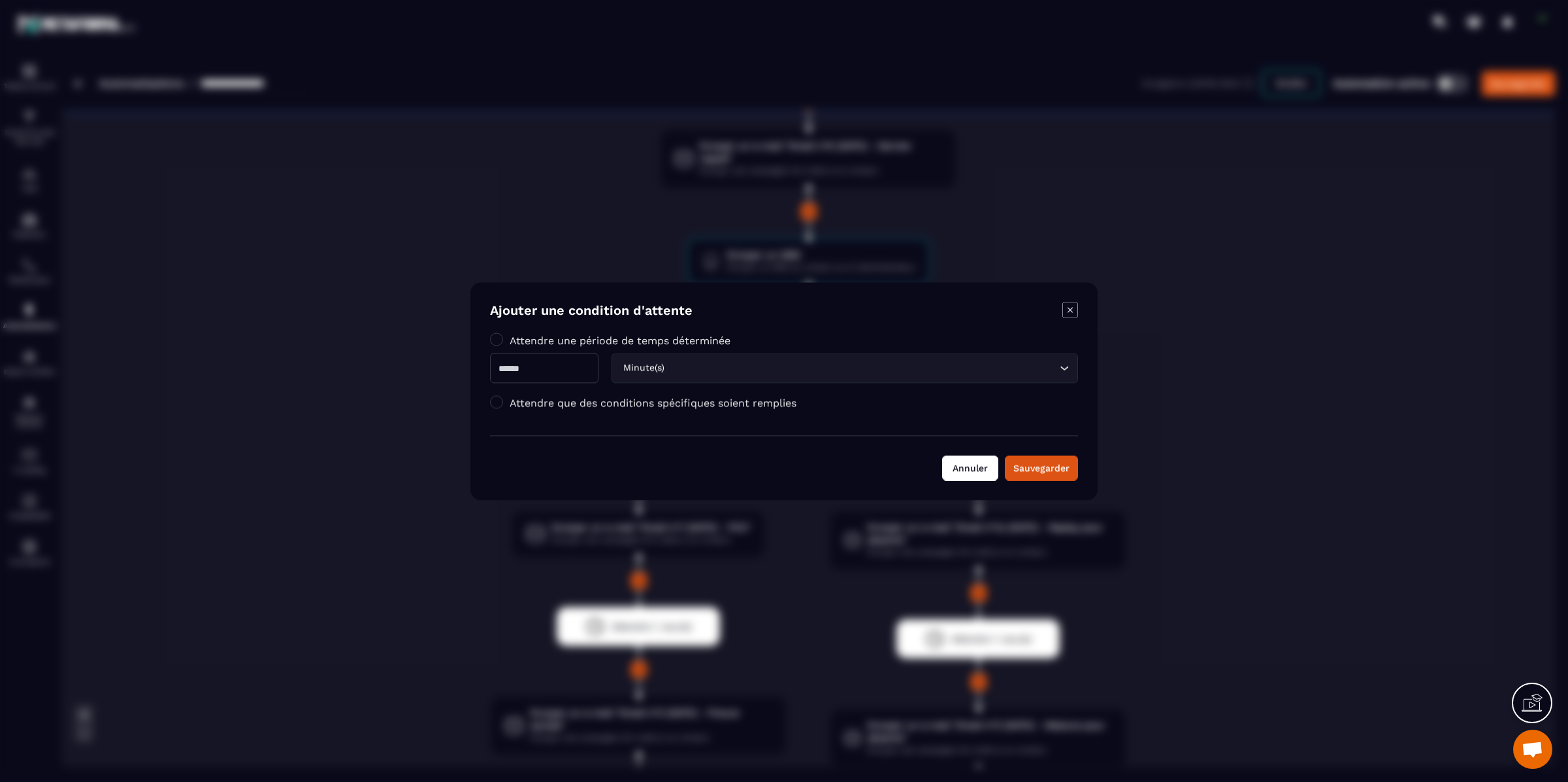
click at [958, 469] on button "Annuler" at bounding box center [970, 467] width 56 height 25
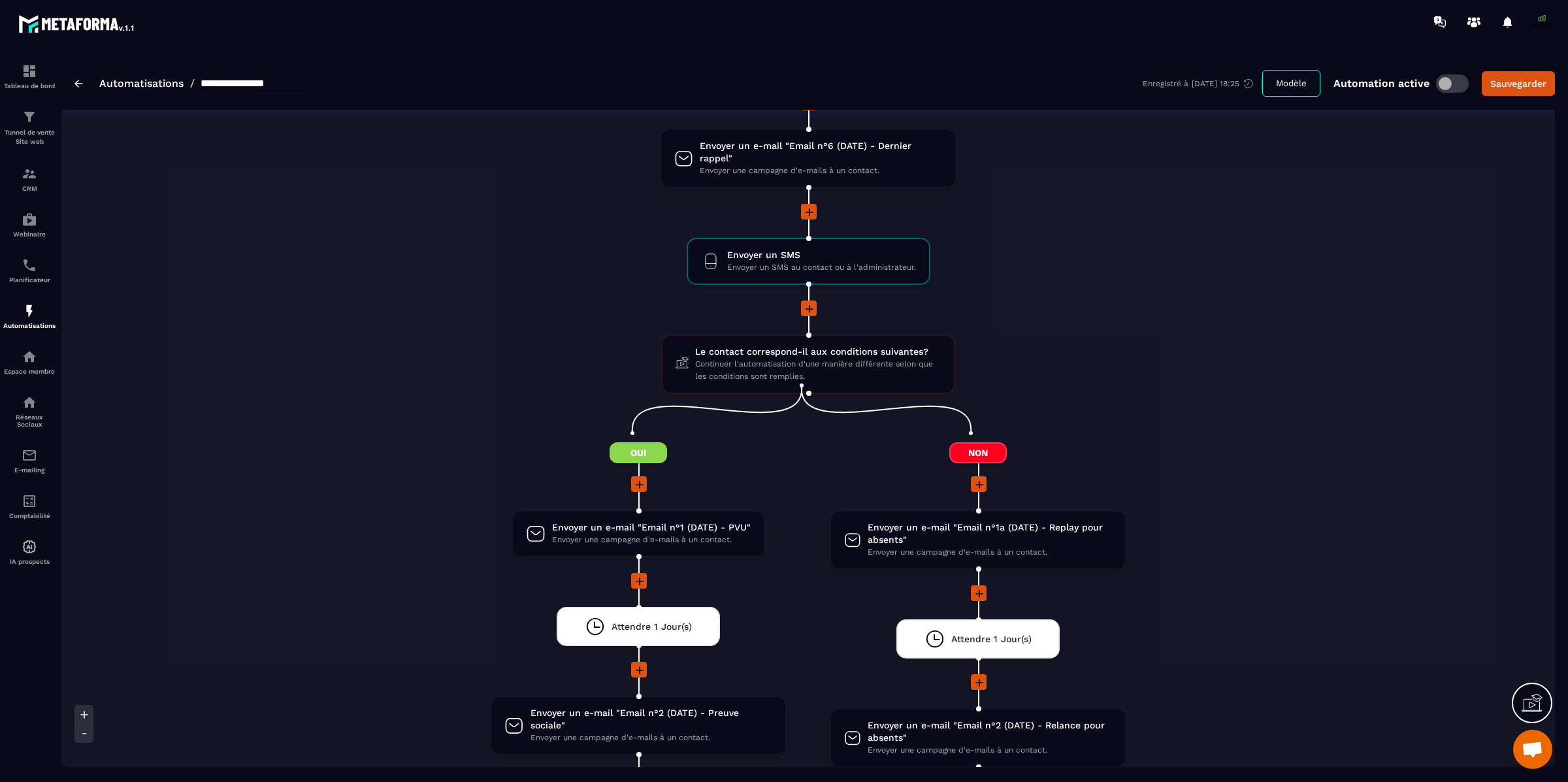
click at [1447, 86] on span at bounding box center [1452, 83] width 33 height 18
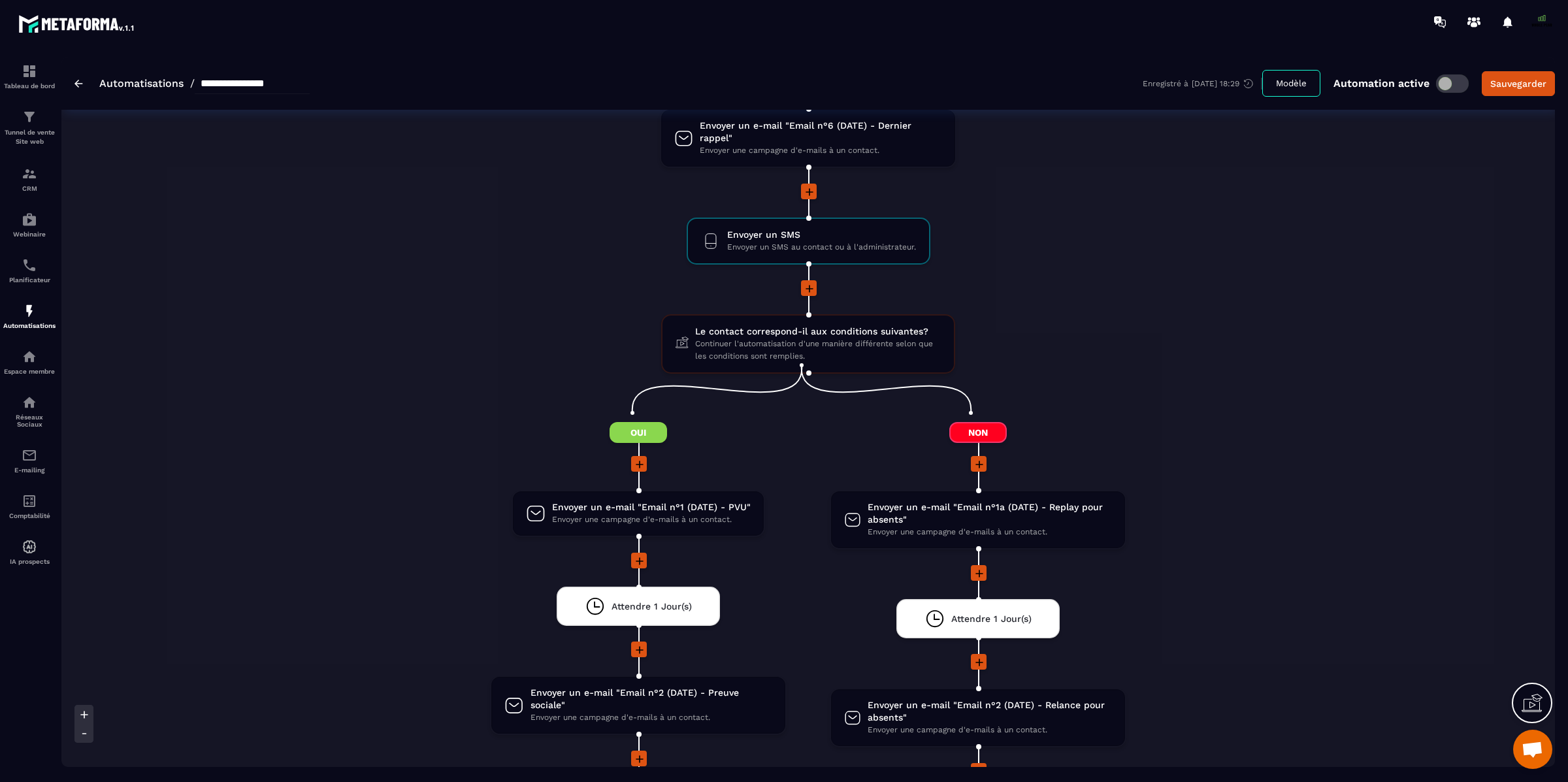
scroll to position [1179, 0]
